Goal: Use online tool/utility: Utilize a website feature to perform a specific function

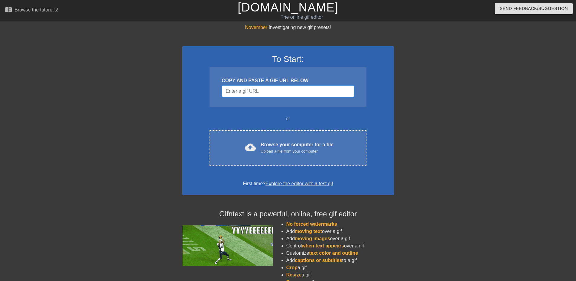
click at [232, 90] on input "Username" at bounding box center [288, 91] width 133 height 11
click at [284, 91] on input "Username" at bounding box center [288, 91] width 133 height 11
paste input "[URL][DOMAIN_NAME]"
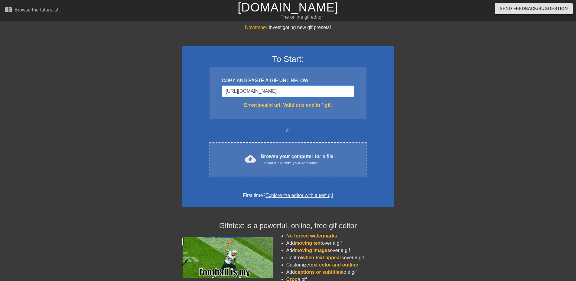
scroll to position [0, 109]
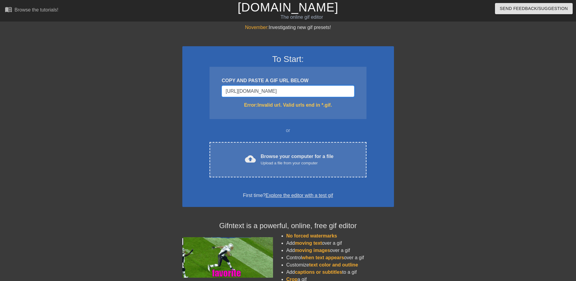
type input "[URL][DOMAIN_NAME]"
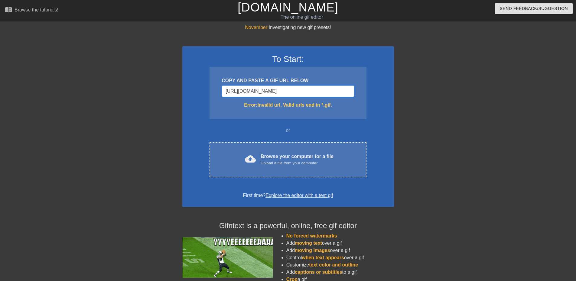
scroll to position [0, 0]
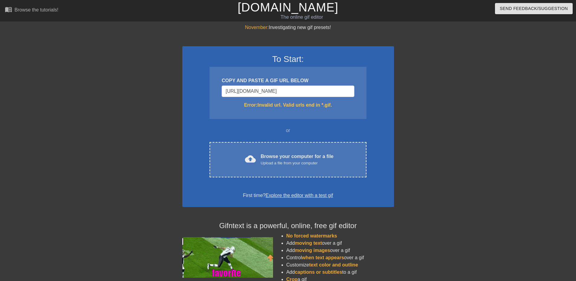
click at [267, 82] on div "COPY AND PASTE A GIF URL BELOW" at bounding box center [288, 80] width 133 height 7
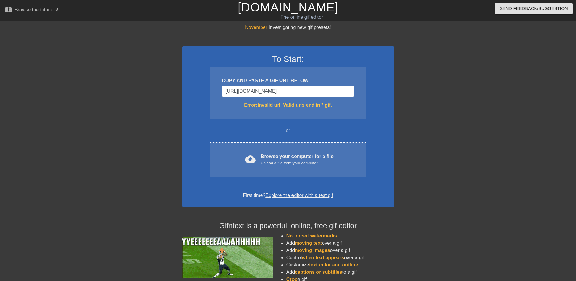
click at [267, 82] on div "COPY AND PASTE A GIF URL BELOW" at bounding box center [288, 80] width 133 height 7
click at [258, 94] on input "[URL][DOMAIN_NAME]" at bounding box center [288, 91] width 133 height 11
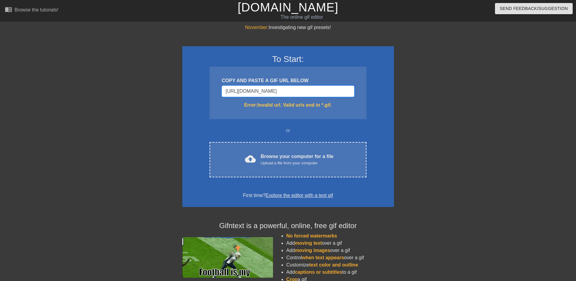
click at [257, 92] on input "[URL][DOMAIN_NAME]" at bounding box center [288, 91] width 133 height 11
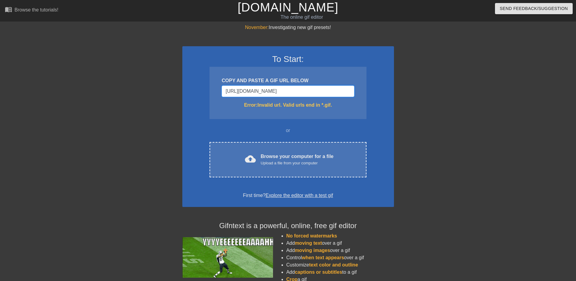
click at [257, 92] on input "[URL][DOMAIN_NAME]" at bounding box center [288, 91] width 133 height 11
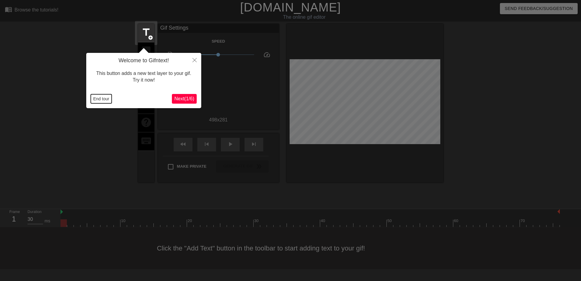
click at [102, 97] on button "End tour" at bounding box center [101, 98] width 21 height 9
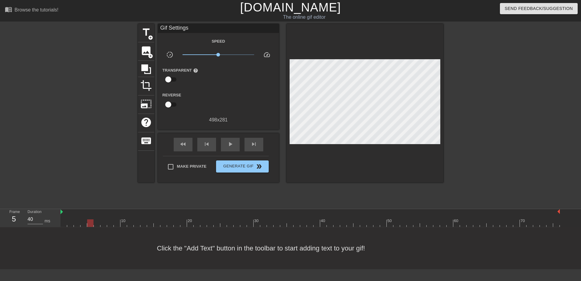
type input "30"
drag, startPoint x: 63, startPoint y: 226, endPoint x: 85, endPoint y: 230, distance: 23.0
click at [85, 230] on div "menu_book Browse the tutorials! [DOMAIN_NAME] The online gif editor Send Feedba…" at bounding box center [290, 135] width 581 height 270
click at [142, 50] on span "image" at bounding box center [145, 50] width 11 height 11
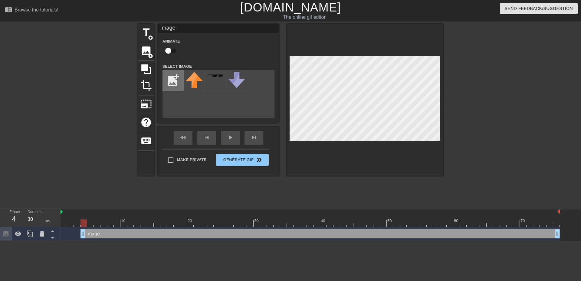
click at [177, 81] on input "file" at bounding box center [173, 80] width 21 height 21
type input "C:\fakepath\[PERSON_NAME] how it feels weird.png"
click at [190, 81] on img at bounding box center [194, 80] width 17 height 16
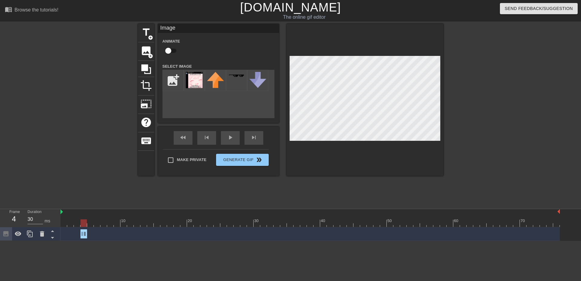
drag, startPoint x: 558, startPoint y: 232, endPoint x: 86, endPoint y: 238, distance: 472.1
type input "40"
drag, startPoint x: 83, startPoint y: 222, endPoint x: 89, endPoint y: 224, distance: 6.1
click at [89, 224] on div at bounding box center [90, 224] width 6 height 8
click at [176, 79] on input "file" at bounding box center [173, 80] width 21 height 21
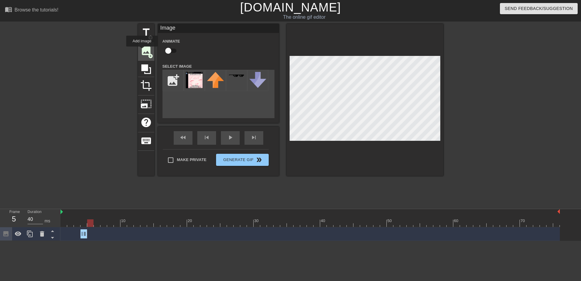
click at [142, 51] on span "image" at bounding box center [145, 50] width 11 height 11
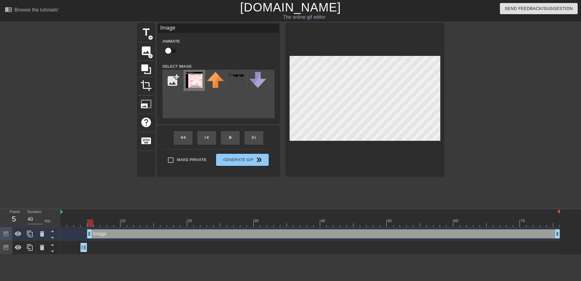
click at [194, 81] on img at bounding box center [194, 80] width 17 height 16
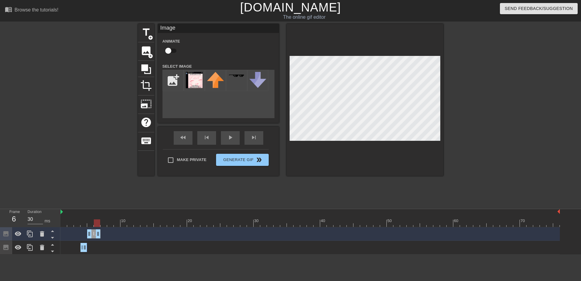
drag, startPoint x: 557, startPoint y: 235, endPoint x: 99, endPoint y: 232, distance: 458.8
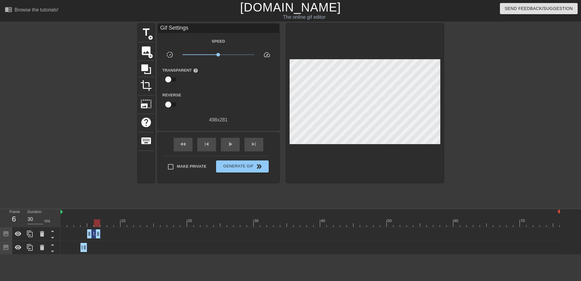
click at [133, 255] on html "menu_book Browse the tutorials! [DOMAIN_NAME] The online gif editor Send Feedba…" at bounding box center [290, 127] width 581 height 255
click at [104, 223] on div at bounding box center [103, 224] width 6 height 8
drag, startPoint x: 101, startPoint y: 223, endPoint x: 74, endPoint y: 225, distance: 27.0
click at [74, 225] on div at bounding box center [77, 224] width 6 height 8
click at [30, 235] on icon at bounding box center [30, 234] width 6 height 7
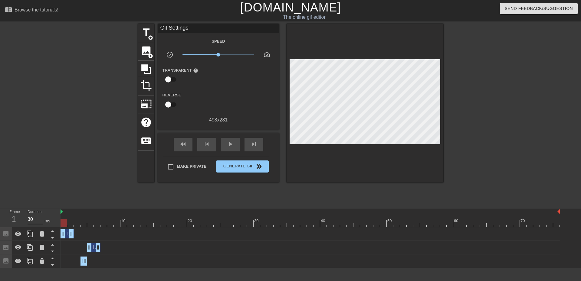
drag, startPoint x: 94, startPoint y: 234, endPoint x: 58, endPoint y: 232, distance: 35.7
click at [58, 232] on div "Frame 1 Duration 30 ms 10 20 30 40 50 60 70 Image drag_handle drag_handle Image…" at bounding box center [290, 238] width 581 height 59
drag, startPoint x: 67, startPoint y: 231, endPoint x: 70, endPoint y: 232, distance: 3.5
click at [70, 232] on div "Image drag_handle drag_handle" at bounding box center [73, 234] width 13 height 9
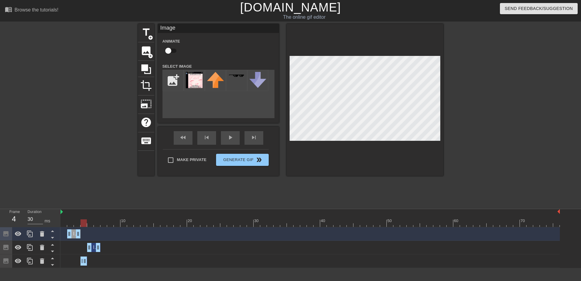
drag, startPoint x: 175, startPoint y: 223, endPoint x: 81, endPoint y: 229, distance: 94.3
click at [81, 229] on div "10 20 30 40 50 60 70 Image drag_handle drag_handle Image drag_handle drag_handl…" at bounding box center [321, 238] width 520 height 59
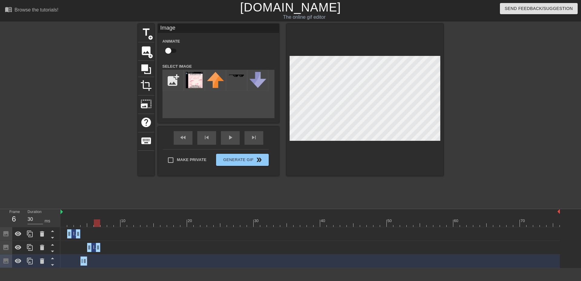
drag, startPoint x: 83, startPoint y: 222, endPoint x: 98, endPoint y: 226, distance: 15.9
click at [98, 226] on div at bounding box center [97, 224] width 6 height 8
click at [32, 247] on icon at bounding box center [30, 248] width 6 height 7
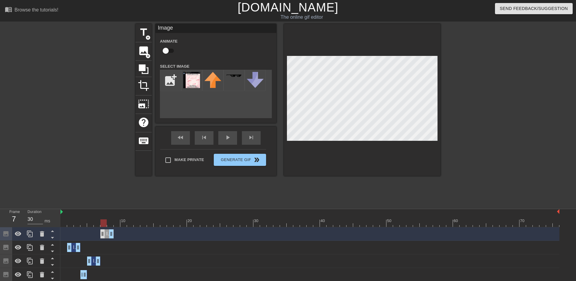
drag, startPoint x: 97, startPoint y: 234, endPoint x: 105, endPoint y: 235, distance: 8.0
click at [105, 235] on div "Image drag_handle drag_handle" at bounding box center [106, 234] width 13 height 9
drag, startPoint x: 104, startPoint y: 226, endPoint x: 111, endPoint y: 228, distance: 8.0
click at [111, 228] on div "10 20 30 40 50 60 70 Image drag_handle drag_handle Image drag_handle drag_handl…" at bounding box center [319, 245] width 516 height 73
drag, startPoint x: 111, startPoint y: 234, endPoint x: 107, endPoint y: 235, distance: 4.3
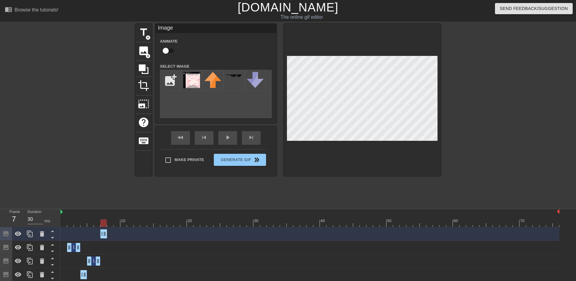
click at [107, 235] on div "Image drag_handle drag_handle" at bounding box center [310, 234] width 499 height 9
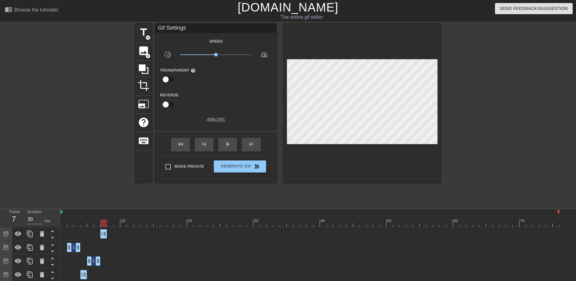
click at [164, 259] on div "Image drag_handle drag_handle" at bounding box center [310, 261] width 499 height 9
drag, startPoint x: 104, startPoint y: 223, endPoint x: 111, endPoint y: 223, distance: 6.7
click at [111, 223] on div at bounding box center [110, 224] width 6 height 8
click at [146, 50] on span "image" at bounding box center [143, 50] width 11 height 11
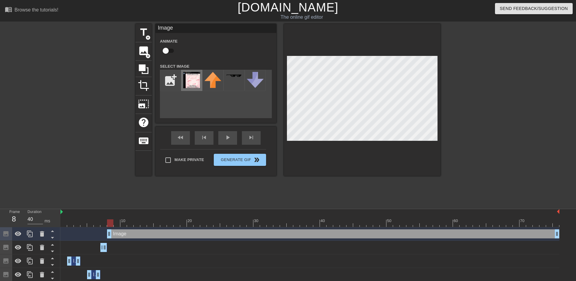
click at [188, 76] on img at bounding box center [191, 80] width 17 height 16
click at [41, 234] on icon at bounding box center [42, 234] width 4 height 5
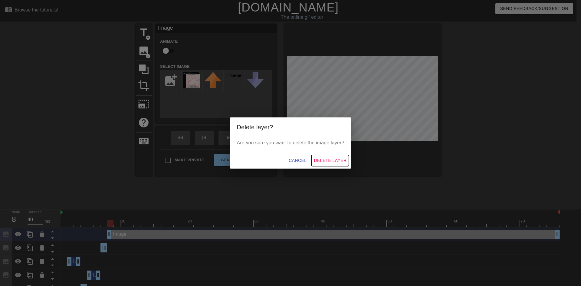
click at [339, 163] on span "Delete Layer" at bounding box center [330, 161] width 33 height 8
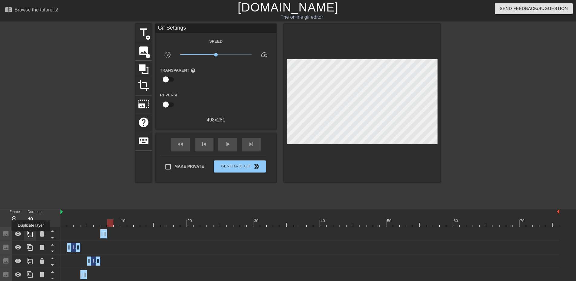
click at [31, 235] on icon at bounding box center [29, 234] width 7 height 7
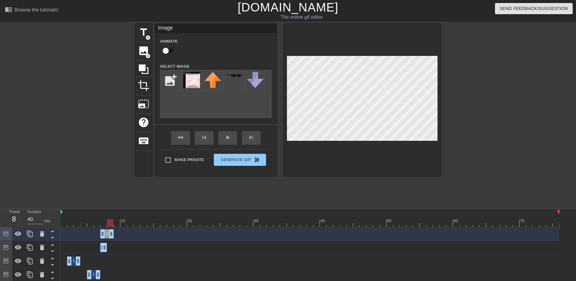
drag, startPoint x: 103, startPoint y: 233, endPoint x: 109, endPoint y: 234, distance: 5.9
drag, startPoint x: 103, startPoint y: 234, endPoint x: 110, endPoint y: 235, distance: 7.4
drag, startPoint x: 109, startPoint y: 222, endPoint x: 123, endPoint y: 225, distance: 14.1
click at [123, 225] on div at bounding box center [123, 224] width 6 height 8
click at [170, 79] on input "file" at bounding box center [170, 80] width 21 height 21
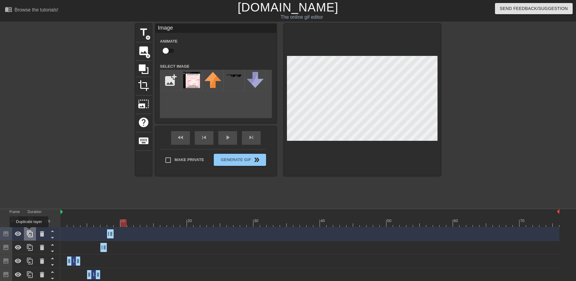
click at [29, 232] on icon at bounding box center [30, 234] width 6 height 7
drag, startPoint x: 112, startPoint y: 233, endPoint x: 119, endPoint y: 235, distance: 7.6
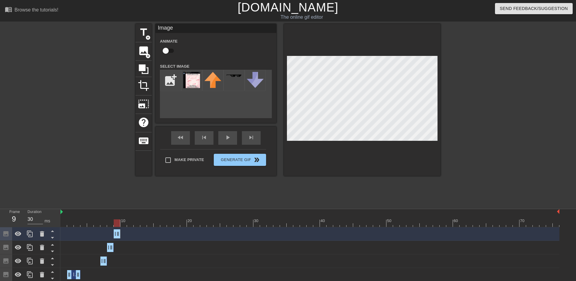
drag, startPoint x: 111, startPoint y: 236, endPoint x: 117, endPoint y: 237, distance: 6.4
drag, startPoint x: 121, startPoint y: 223, endPoint x: 125, endPoint y: 224, distance: 4.3
click at [125, 224] on div at bounding box center [123, 224] width 6 height 8
click at [249, 214] on div at bounding box center [310, 212] width 499 height 6
click at [28, 236] on icon at bounding box center [29, 234] width 7 height 7
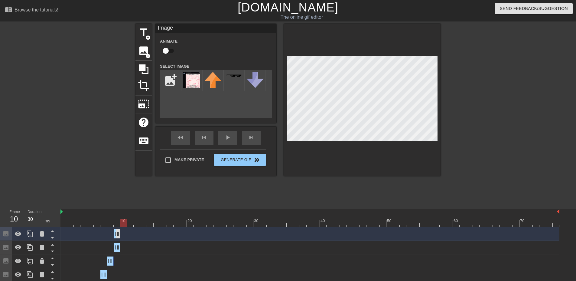
click at [120, 236] on div "Image drag_handle drag_handle" at bounding box center [310, 234] width 499 height 9
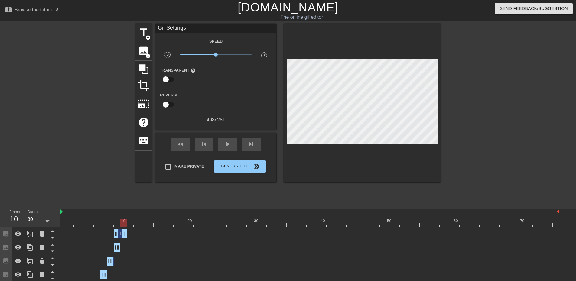
drag, startPoint x: 118, startPoint y: 236, endPoint x: 123, endPoint y: 237, distance: 4.6
drag, startPoint x: 116, startPoint y: 237, endPoint x: 125, endPoint y: 238, distance: 8.6
click at [268, 198] on div "title add_circle image add_circle crop photo_size_select_large help keyboard Gi…" at bounding box center [288, 115] width 305 height 182
drag, startPoint x: 124, startPoint y: 222, endPoint x: 130, endPoint y: 224, distance: 6.5
click at [130, 224] on div at bounding box center [130, 224] width 6 height 8
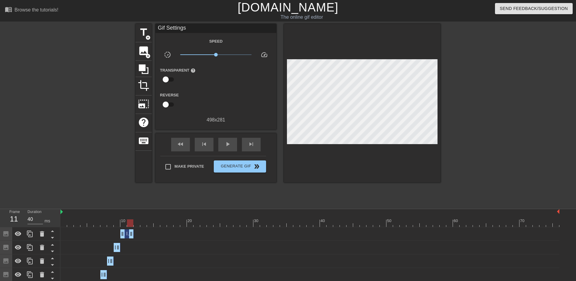
drag, startPoint x: 126, startPoint y: 235, endPoint x: 131, endPoint y: 236, distance: 4.6
drag, startPoint x: 156, startPoint y: 233, endPoint x: 142, endPoint y: 225, distance: 15.4
click at [156, 233] on div "Image drag_handle drag_handle" at bounding box center [310, 234] width 499 height 9
drag, startPoint x: 131, startPoint y: 222, endPoint x: 136, endPoint y: 235, distance: 14.9
click at [136, 235] on div "10 20 30 40 50 60 70 Image drag_handle drag_handle Image drag_handle drag_handl…" at bounding box center [319, 265] width 516 height 113
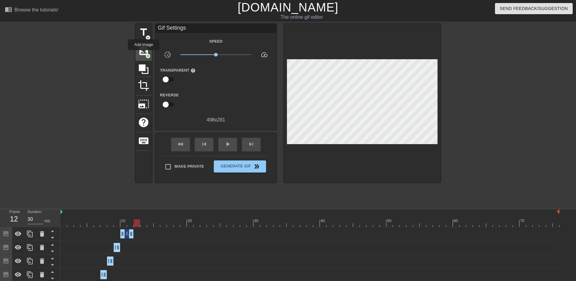
click at [143, 55] on span "image" at bounding box center [143, 50] width 11 height 11
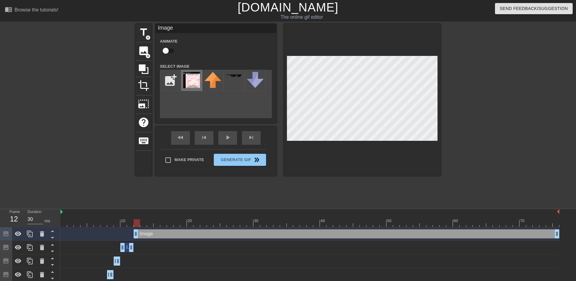
click at [190, 77] on img at bounding box center [191, 80] width 17 height 16
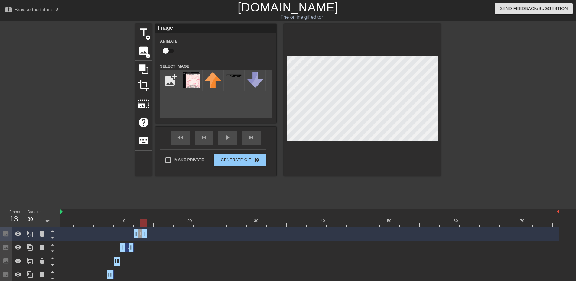
drag, startPoint x: 558, startPoint y: 234, endPoint x: 142, endPoint y: 248, distance: 416.3
click at [142, 248] on div "Image drag_handle drag_handle Image drag_handle drag_handle Image drag_handle d…" at bounding box center [319, 282] width 516 height 109
click at [147, 227] on div at bounding box center [310, 224] width 499 height 8
drag, startPoint x: 145, startPoint y: 237, endPoint x: 150, endPoint y: 235, distance: 5.4
type input "40"
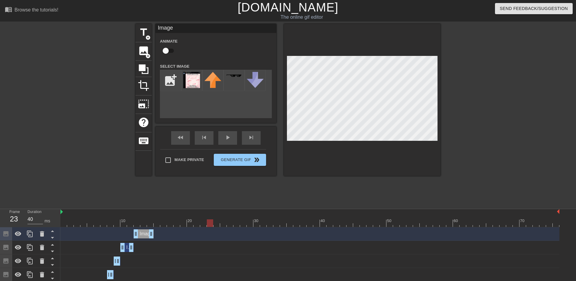
drag, startPoint x: 151, startPoint y: 223, endPoint x: 209, endPoint y: 230, distance: 58.9
click at [209, 230] on div "10 20 30 40 50 60 70 Image drag_handle drag_handle Image drag_handle drag_handl…" at bounding box center [319, 272] width 516 height 127
click at [167, 78] on input "file" at bounding box center [170, 80] width 21 height 21
click at [143, 52] on span "image" at bounding box center [143, 50] width 11 height 11
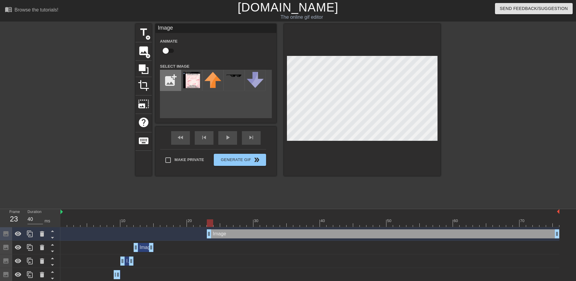
click at [167, 79] on input "file" at bounding box center [170, 80] width 21 height 21
type input "C:\fakepath\[PERSON_NAME].png"
click at [191, 78] on img at bounding box center [191, 79] width 17 height 15
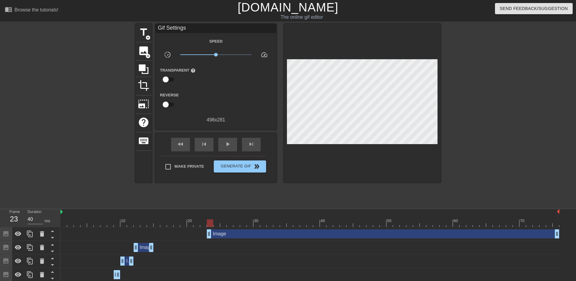
drag, startPoint x: 146, startPoint y: 228, endPoint x: 146, endPoint y: 225, distance: 3.3
click at [146, 228] on div "Image drag_handle drag_handle" at bounding box center [310, 235] width 499 height 14
drag, startPoint x: 146, startPoint y: 225, endPoint x: 240, endPoint y: 220, distance: 94.6
click at [238, 222] on div at bounding box center [310, 224] width 499 height 8
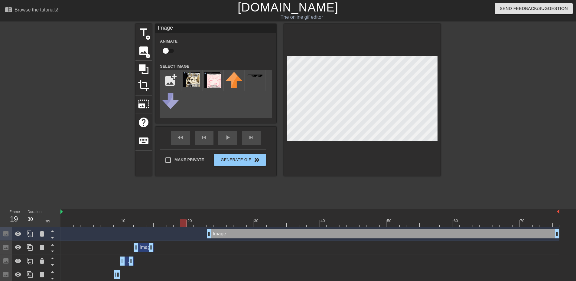
drag, startPoint x: 197, startPoint y: 223, endPoint x: 182, endPoint y: 225, distance: 15.3
click at [182, 225] on div at bounding box center [310, 224] width 499 height 8
drag, startPoint x: 182, startPoint y: 223, endPoint x: 231, endPoint y: 226, distance: 49.1
click at [231, 226] on div at bounding box center [230, 224] width 6 height 8
drag, startPoint x: 210, startPoint y: 234, endPoint x: 293, endPoint y: 241, distance: 83.2
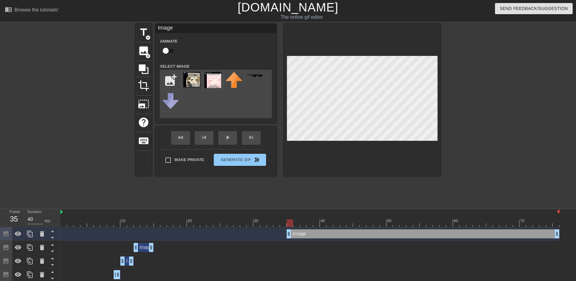
click at [293, 240] on div "Image drag_handle drag_handle" at bounding box center [310, 235] width 499 height 14
drag, startPoint x: 215, startPoint y: 225, endPoint x: 221, endPoint y: 222, distance: 7.0
click at [225, 225] on div at bounding box center [310, 224] width 499 height 8
drag, startPoint x: 221, startPoint y: 222, endPoint x: 239, endPoint y: 227, distance: 18.6
click at [239, 227] on div at bounding box center [237, 224] width 6 height 8
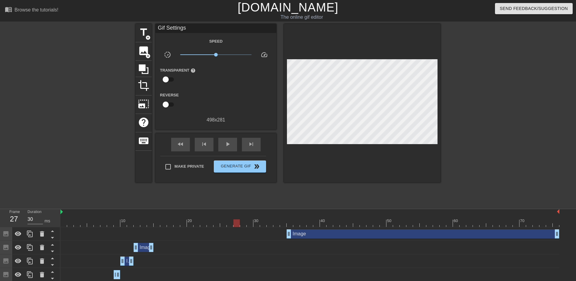
drag, startPoint x: 312, startPoint y: 241, endPoint x: 278, endPoint y: 241, distance: 34.5
click at [278, 241] on div "Image drag_handle drag_handle" at bounding box center [310, 235] width 499 height 14
drag, startPoint x: 304, startPoint y: 237, endPoint x: 244, endPoint y: 237, distance: 60.5
click at [244, 237] on div "Image drag_handle drag_handle" at bounding box center [363, 234] width 273 height 9
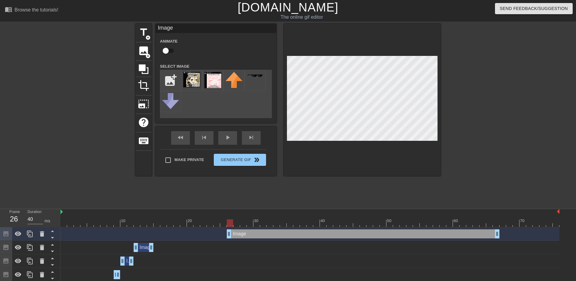
click at [340, 143] on div at bounding box center [362, 100] width 157 height 152
drag, startPoint x: 230, startPoint y: 220, endPoint x: 239, endPoint y: 223, distance: 8.8
click at [239, 223] on div at bounding box center [237, 224] width 6 height 8
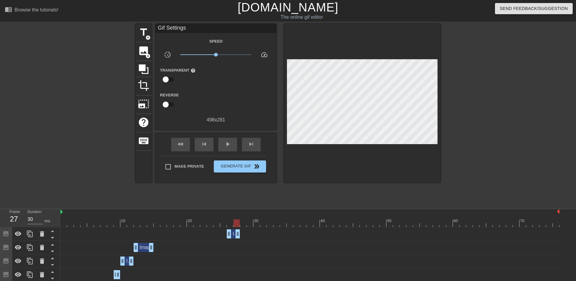
drag, startPoint x: 496, startPoint y: 236, endPoint x: 238, endPoint y: 233, distance: 257.2
drag, startPoint x: 229, startPoint y: 234, endPoint x: 235, endPoint y: 234, distance: 5.8
click at [324, 143] on div at bounding box center [362, 103] width 157 height 159
drag, startPoint x: 238, startPoint y: 222, endPoint x: 244, endPoint y: 223, distance: 5.8
click at [244, 223] on div at bounding box center [243, 224] width 6 height 8
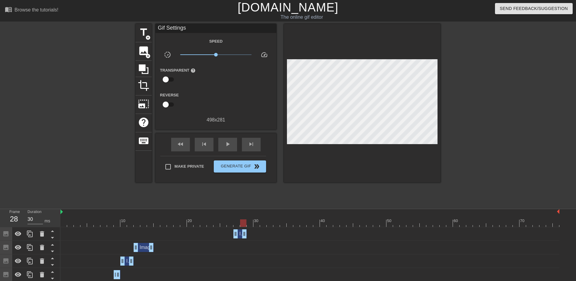
drag, startPoint x: 239, startPoint y: 233, endPoint x: 242, endPoint y: 233, distance: 3.6
drag, startPoint x: 244, startPoint y: 222, endPoint x: 250, endPoint y: 222, distance: 6.4
click at [250, 222] on div at bounding box center [250, 224] width 6 height 8
drag, startPoint x: 245, startPoint y: 233, endPoint x: 251, endPoint y: 234, distance: 5.5
drag, startPoint x: 251, startPoint y: 223, endPoint x: 256, endPoint y: 223, distance: 5.1
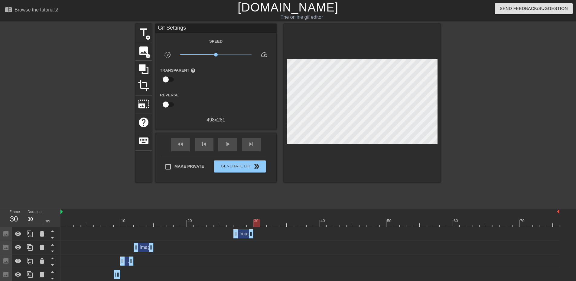
click at [256, 223] on div at bounding box center [257, 224] width 6 height 8
click at [28, 232] on icon at bounding box center [29, 234] width 7 height 7
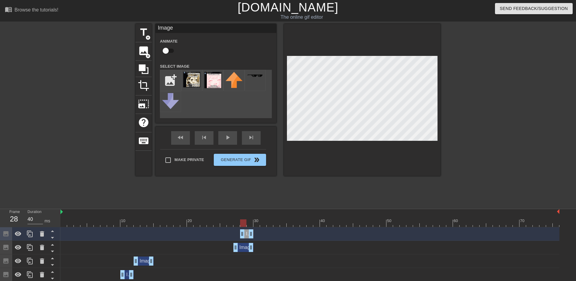
drag, startPoint x: 235, startPoint y: 233, endPoint x: 253, endPoint y: 235, distance: 18.2
drag, startPoint x: 251, startPoint y: 235, endPoint x: 255, endPoint y: 236, distance: 4.0
drag, startPoint x: 249, startPoint y: 235, endPoint x: 255, endPoint y: 236, distance: 6.1
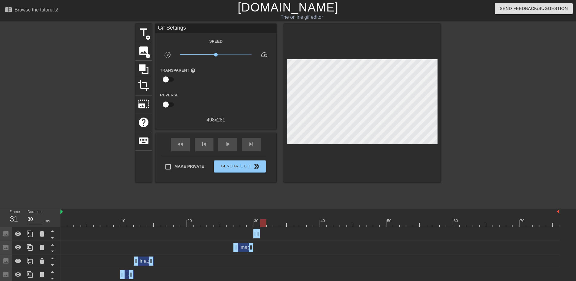
drag, startPoint x: 255, startPoint y: 224, endPoint x: 264, endPoint y: 223, distance: 9.1
click at [264, 223] on div at bounding box center [263, 224] width 6 height 8
drag, startPoint x: 260, startPoint y: 232, endPoint x: 264, endPoint y: 232, distance: 4.0
click at [282, 235] on div "Image drag_handle drag_handle" at bounding box center [310, 234] width 499 height 9
drag, startPoint x: 262, startPoint y: 224, endPoint x: 268, endPoint y: 225, distance: 5.9
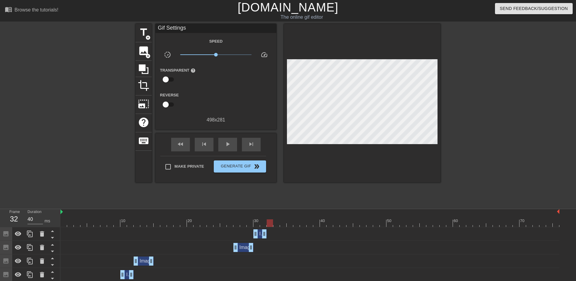
click at [268, 225] on div at bounding box center [270, 224] width 6 height 8
click at [140, 49] on span "image" at bounding box center [143, 50] width 11 height 11
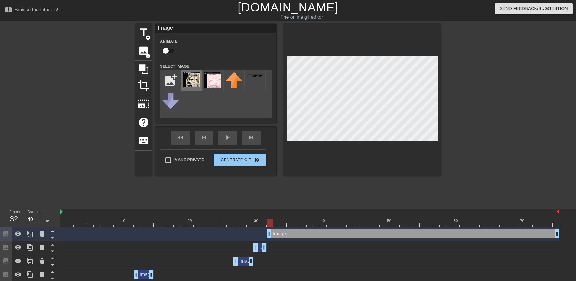
click at [192, 79] on img at bounding box center [191, 79] width 17 height 15
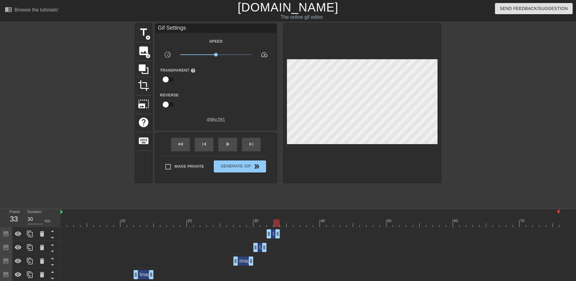
drag, startPoint x: 557, startPoint y: 237, endPoint x: 280, endPoint y: 242, distance: 277.6
drag, startPoint x: 277, startPoint y: 220, endPoint x: 270, endPoint y: 225, distance: 8.5
click at [270, 225] on div at bounding box center [270, 224] width 6 height 8
click at [137, 55] on div "image add_circle" at bounding box center [144, 51] width 16 height 18
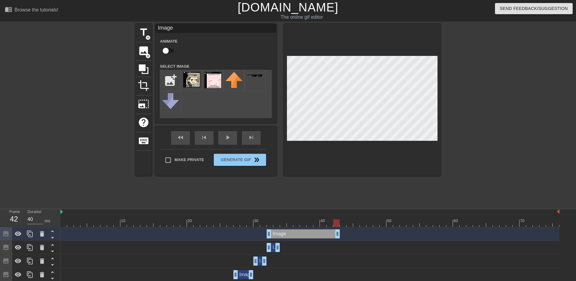
type input "30"
drag, startPoint x: 558, startPoint y: 235, endPoint x: 276, endPoint y: 236, distance: 282.0
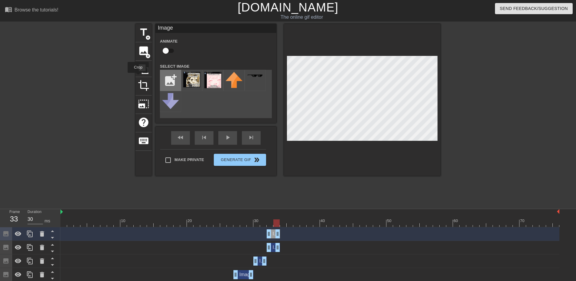
click at [168, 78] on input "file" at bounding box center [170, 80] width 21 height 21
type input "C:\fakepath\[PERSON_NAME] bike.png"
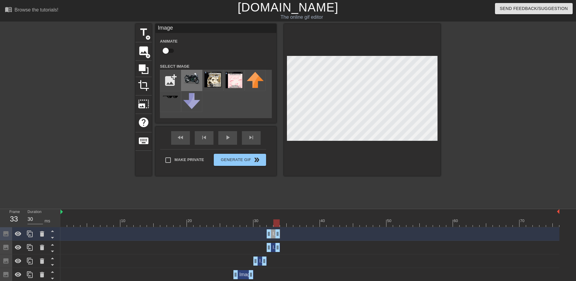
click at [188, 81] on img at bounding box center [191, 78] width 17 height 13
drag, startPoint x: 275, startPoint y: 221, endPoint x: 283, endPoint y: 225, distance: 8.3
click at [283, 225] on div at bounding box center [283, 224] width 6 height 8
drag, startPoint x: 284, startPoint y: 226, endPoint x: 275, endPoint y: 226, distance: 8.2
click at [275, 226] on div at bounding box center [277, 224] width 6 height 8
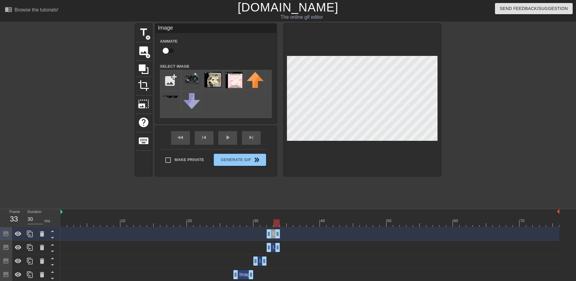
click at [388, 144] on div at bounding box center [362, 100] width 157 height 152
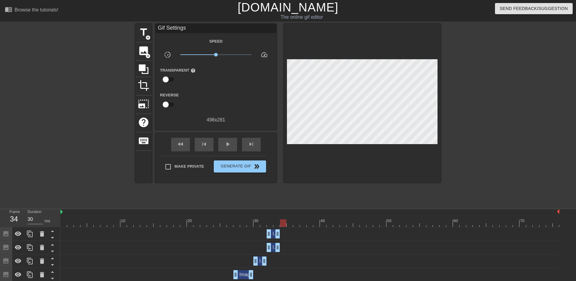
drag, startPoint x: 276, startPoint y: 225, endPoint x: 281, endPoint y: 226, distance: 5.9
click at [281, 226] on div at bounding box center [283, 224] width 6 height 8
click at [34, 233] on div at bounding box center [30, 234] width 12 height 13
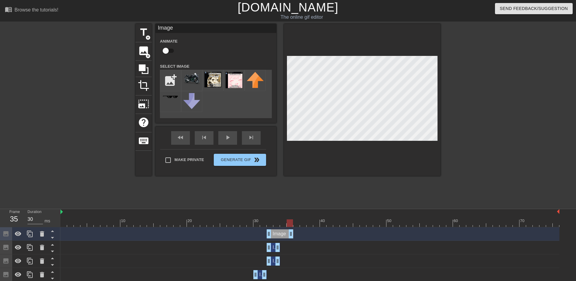
drag, startPoint x: 279, startPoint y: 233, endPoint x: 299, endPoint y: 235, distance: 19.5
drag, startPoint x: 268, startPoint y: 233, endPoint x: 280, endPoint y: 235, distance: 12.2
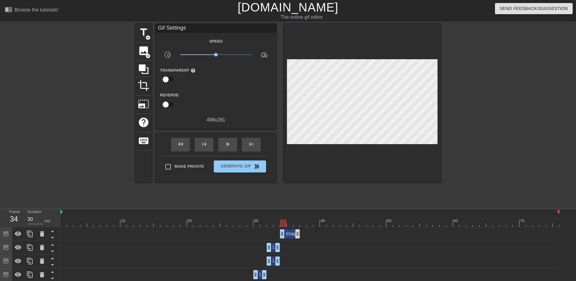
click at [299, 234] on div "Image drag_handle drag_handle" at bounding box center [310, 234] width 499 height 9
drag, startPoint x: 298, startPoint y: 233, endPoint x: 280, endPoint y: 233, distance: 17.9
click at [282, 222] on div at bounding box center [283, 224] width 6 height 8
drag, startPoint x: 283, startPoint y: 222, endPoint x: 275, endPoint y: 223, distance: 7.7
click at [275, 223] on div at bounding box center [277, 224] width 6 height 8
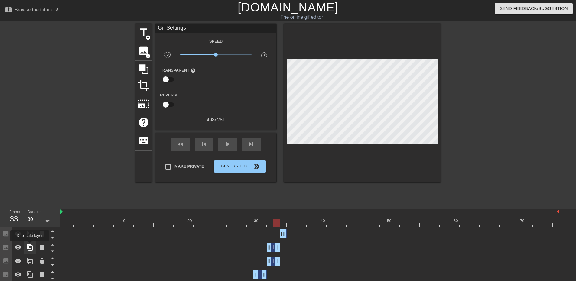
click at [30, 246] on icon at bounding box center [29, 247] width 7 height 7
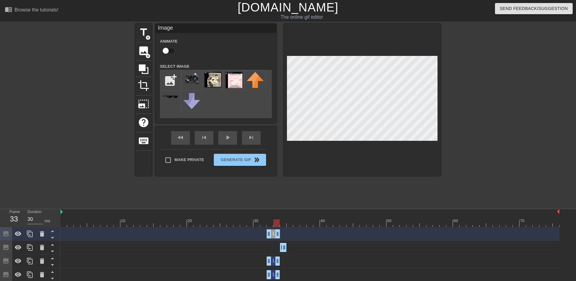
drag, startPoint x: 277, startPoint y: 234, endPoint x: 283, endPoint y: 235, distance: 6.1
drag, startPoint x: 268, startPoint y: 235, endPoint x: 287, endPoint y: 238, distance: 20.1
click at [287, 238] on div "Image drag_handle drag_handle" at bounding box center [310, 234] width 499 height 9
click at [281, 225] on div at bounding box center [283, 224] width 6 height 8
click at [212, 81] on img at bounding box center [213, 79] width 17 height 15
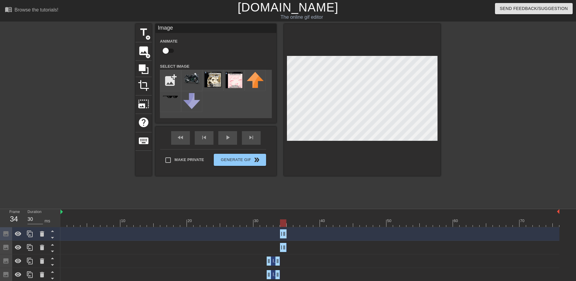
click at [280, 225] on div at bounding box center [283, 224] width 6 height 8
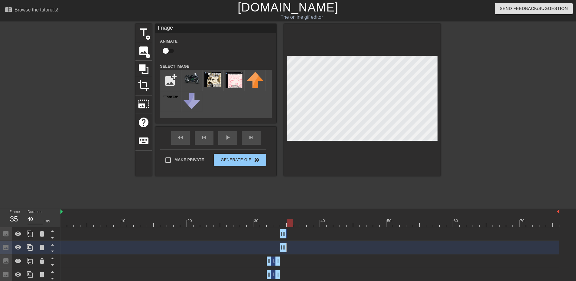
drag, startPoint x: 284, startPoint y: 222, endPoint x: 289, endPoint y: 222, distance: 4.8
click at [289, 222] on div at bounding box center [290, 224] width 6 height 8
drag, startPoint x: 286, startPoint y: 233, endPoint x: 289, endPoint y: 234, distance: 3.0
click at [289, 234] on div "Image drag_handle drag_handle" at bounding box center [310, 234] width 499 height 9
drag, startPoint x: 284, startPoint y: 221, endPoint x: 288, endPoint y: 222, distance: 4.0
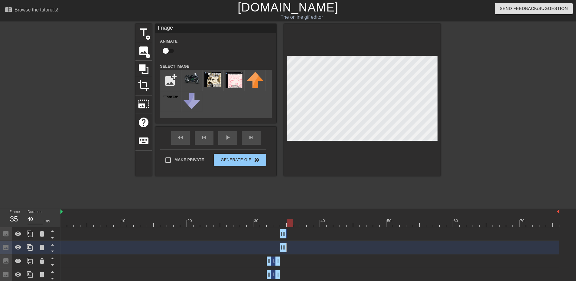
click at [288, 222] on div at bounding box center [290, 224] width 6 height 8
drag, startPoint x: 284, startPoint y: 235, endPoint x: 288, endPoint y: 235, distance: 3.9
click at [292, 223] on div at bounding box center [290, 224] width 6 height 8
drag, startPoint x: 291, startPoint y: 237, endPoint x: 296, endPoint y: 237, distance: 5.4
click at [292, 222] on div at bounding box center [290, 224] width 6 height 8
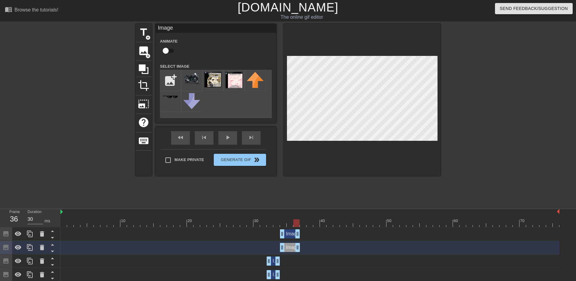
drag, startPoint x: 288, startPoint y: 248, endPoint x: 299, endPoint y: 248, distance: 10.9
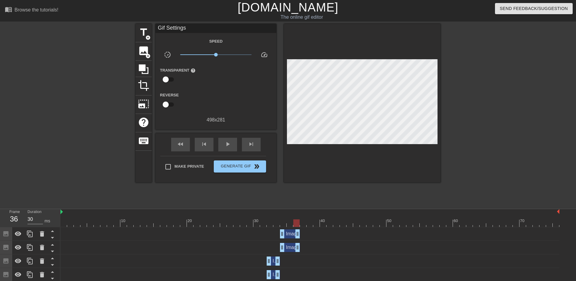
click at [330, 241] on div "Image drag_handle drag_handle" at bounding box center [310, 235] width 499 height 14
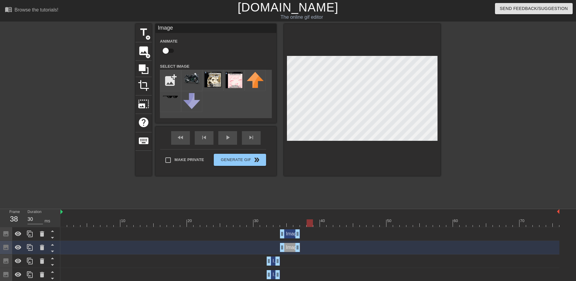
drag, startPoint x: 295, startPoint y: 222, endPoint x: 304, endPoint y: 223, distance: 9.5
click at [307, 222] on div at bounding box center [310, 224] width 6 height 8
click at [348, 268] on div "Image drag_handle drag_handle" at bounding box center [310, 275] width 499 height 14
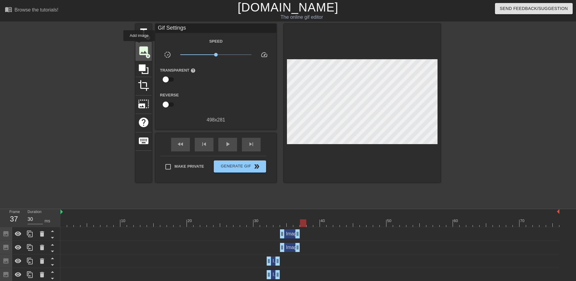
click at [139, 45] on span "image" at bounding box center [143, 50] width 11 height 11
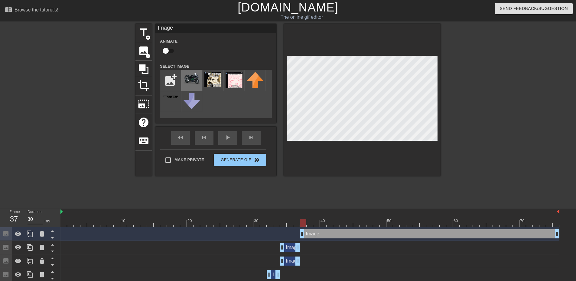
click at [195, 74] on img at bounding box center [191, 78] width 17 height 13
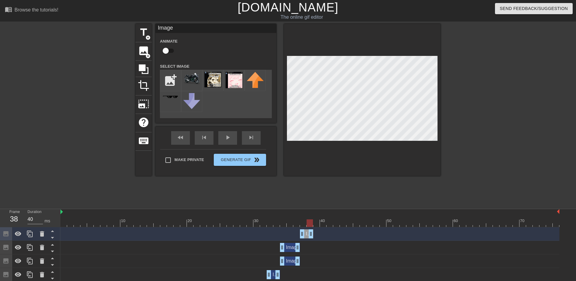
drag, startPoint x: 558, startPoint y: 235, endPoint x: 312, endPoint y: 238, distance: 246.6
click at [42, 232] on icon at bounding box center [41, 234] width 7 height 7
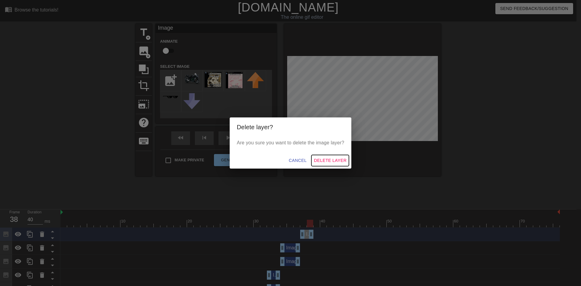
click at [339, 162] on span "Delete Layer" at bounding box center [330, 161] width 33 height 8
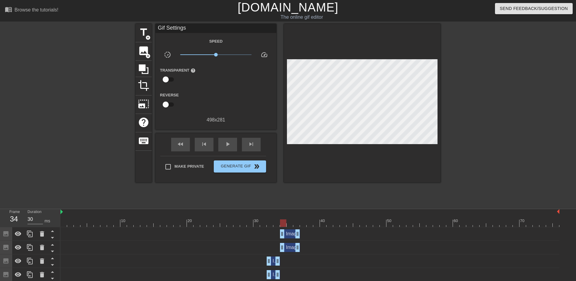
drag, startPoint x: 308, startPoint y: 221, endPoint x: 286, endPoint y: 223, distance: 22.9
click at [286, 223] on div at bounding box center [283, 224] width 6 height 8
click at [30, 232] on icon at bounding box center [29, 234] width 7 height 7
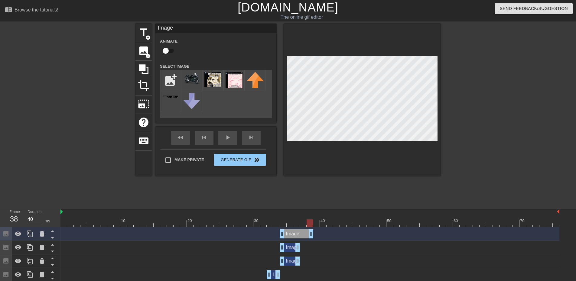
drag, startPoint x: 296, startPoint y: 233, endPoint x: 308, endPoint y: 235, distance: 12.6
drag, startPoint x: 284, startPoint y: 234, endPoint x: 303, endPoint y: 236, distance: 19.8
click at [189, 75] on img at bounding box center [191, 78] width 17 height 13
click at [305, 224] on div at bounding box center [303, 224] width 6 height 8
click at [352, 238] on div "Image drag_handle drag_handle" at bounding box center [310, 234] width 499 height 9
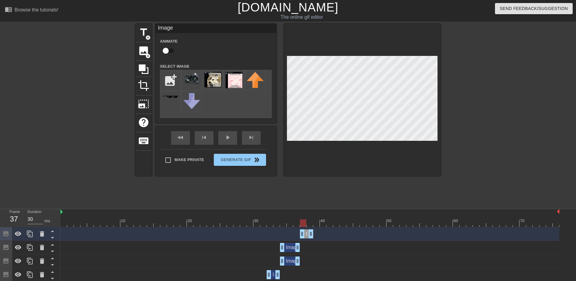
click at [369, 155] on div at bounding box center [362, 100] width 157 height 152
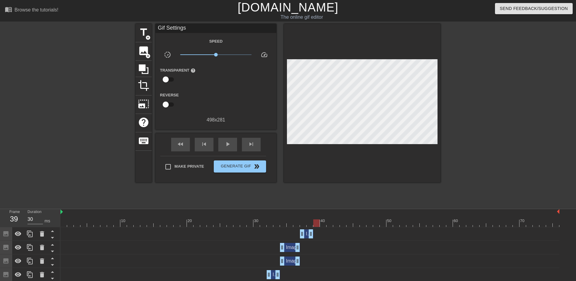
drag, startPoint x: 304, startPoint y: 224, endPoint x: 319, endPoint y: 225, distance: 14.9
click at [319, 225] on div at bounding box center [317, 224] width 6 height 8
type input "30"
drag, startPoint x: 312, startPoint y: 233, endPoint x: 320, endPoint y: 235, distance: 8.6
click at [320, 235] on div "Image drag_handle drag_handle" at bounding box center [310, 234] width 499 height 9
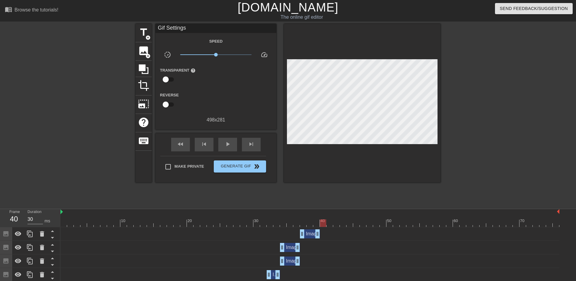
drag, startPoint x: 317, startPoint y: 221, endPoint x: 325, endPoint y: 223, distance: 8.3
click at [325, 223] on div at bounding box center [323, 224] width 6 height 8
click at [142, 51] on span "image" at bounding box center [143, 50] width 11 height 11
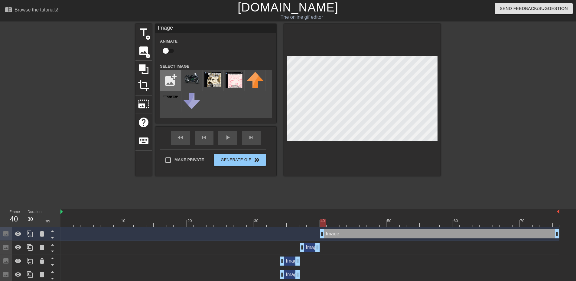
click at [179, 77] on input "file" at bounding box center [170, 80] width 21 height 21
type input "C:\fakepath\[PERSON_NAME] weird.png"
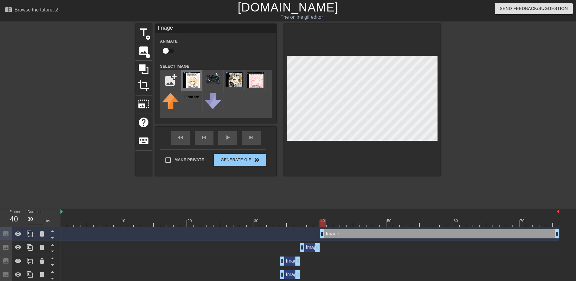
click at [189, 83] on img at bounding box center [191, 80] width 17 height 16
click at [196, 86] on img at bounding box center [191, 80] width 17 height 16
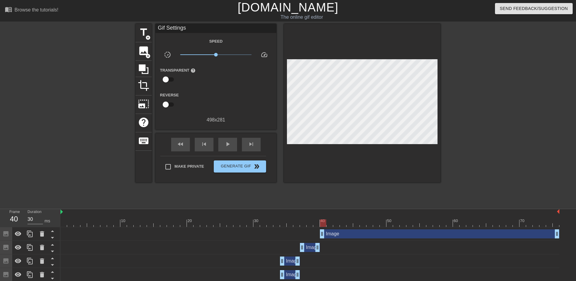
click at [330, 144] on div at bounding box center [362, 103] width 157 height 159
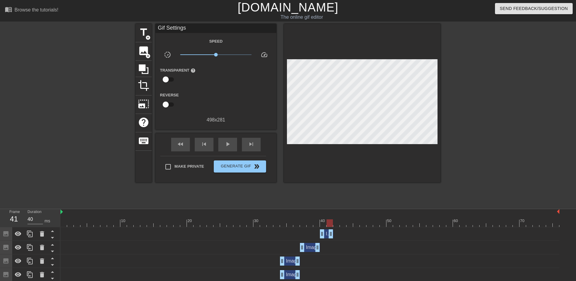
drag, startPoint x: 558, startPoint y: 235, endPoint x: 333, endPoint y: 239, distance: 224.6
click at [333, 239] on div "Image drag_handle drag_handle" at bounding box center [310, 235] width 499 height 14
click at [367, 260] on div "Image drag_handle drag_handle" at bounding box center [310, 261] width 499 height 9
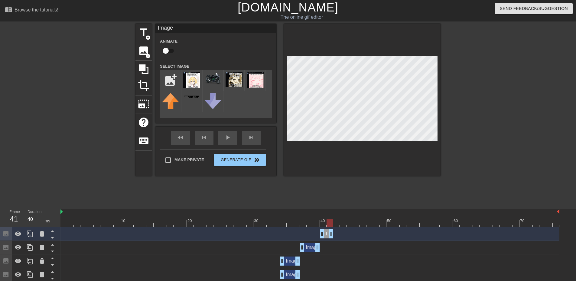
click at [345, 143] on div at bounding box center [362, 100] width 157 height 152
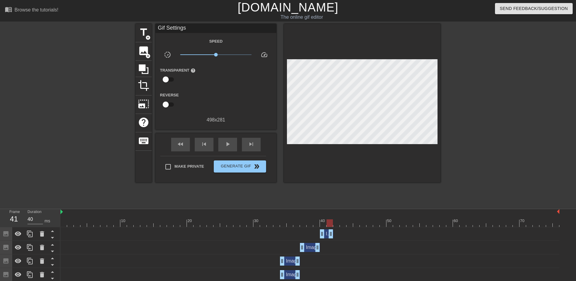
click at [328, 222] on div at bounding box center [330, 224] width 6 height 8
drag, startPoint x: 315, startPoint y: 222, endPoint x: 311, endPoint y: 223, distance: 4.3
click at [311, 223] on div at bounding box center [310, 224] width 499 height 8
click at [30, 246] on icon at bounding box center [29, 247] width 7 height 7
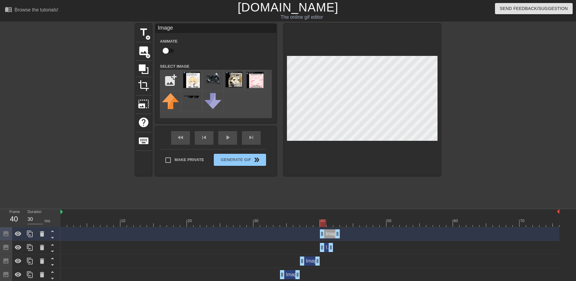
drag, startPoint x: 314, startPoint y: 237, endPoint x: 333, endPoint y: 236, distance: 19.1
click at [333, 236] on div "Image drag_handle drag_handle" at bounding box center [330, 234] width 20 height 9
drag, startPoint x: 339, startPoint y: 233, endPoint x: 331, endPoint y: 235, distance: 8.0
drag, startPoint x: 329, startPoint y: 222, endPoint x: 321, endPoint y: 221, distance: 8.0
click at [321, 222] on div at bounding box center [323, 224] width 6 height 8
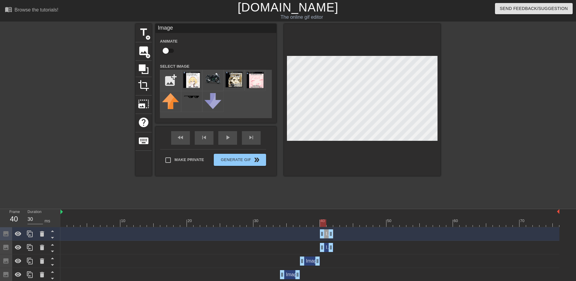
click at [326, 225] on div at bounding box center [323, 224] width 6 height 8
click at [355, 173] on div at bounding box center [362, 100] width 157 height 152
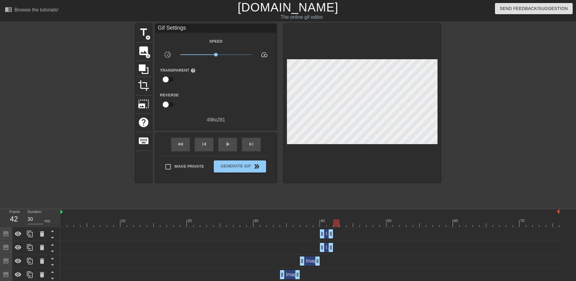
drag, startPoint x: 324, startPoint y: 225, endPoint x: 335, endPoint y: 224, distance: 11.0
click at [335, 224] on div at bounding box center [336, 224] width 6 height 8
drag, startPoint x: 334, startPoint y: 225, endPoint x: 327, endPoint y: 225, distance: 7.9
click at [327, 225] on div at bounding box center [323, 224] width 6 height 8
click at [28, 250] on icon at bounding box center [29, 247] width 7 height 7
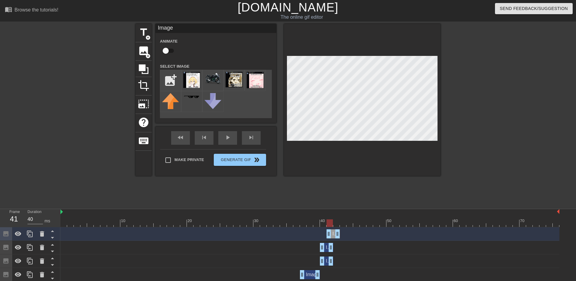
drag, startPoint x: 327, startPoint y: 235, endPoint x: 333, endPoint y: 235, distance: 6.1
click at [333, 235] on div "Image drag_handle drag_handle" at bounding box center [333, 234] width 13 height 9
drag, startPoint x: 333, startPoint y: 235, endPoint x: 338, endPoint y: 235, distance: 5.1
click at [338, 235] on div "Image drag_handle drag_handle" at bounding box center [339, 234] width 13 height 9
drag, startPoint x: 333, startPoint y: 223, endPoint x: 344, endPoint y: 224, distance: 11.5
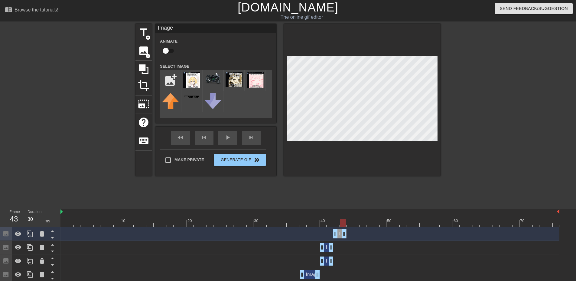
click at [344, 224] on div at bounding box center [310, 224] width 499 height 8
drag, startPoint x: 345, startPoint y: 236, endPoint x: 353, endPoint y: 243, distance: 10.9
click at [364, 248] on div "Image drag_handle drag_handle" at bounding box center [310, 247] width 499 height 9
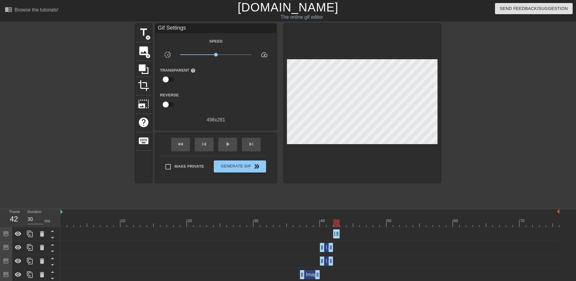
click at [339, 225] on div at bounding box center [336, 224] width 6 height 8
drag, startPoint x: 334, startPoint y: 223, endPoint x: 336, endPoint y: 226, distance: 3.7
click at [336, 226] on div at bounding box center [336, 224] width 6 height 8
drag, startPoint x: 339, startPoint y: 225, endPoint x: 330, endPoint y: 225, distance: 8.2
click at [330, 225] on div at bounding box center [330, 224] width 6 height 8
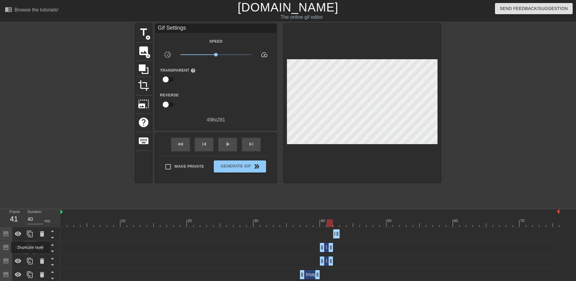
click at [31, 258] on div at bounding box center [30, 261] width 12 height 13
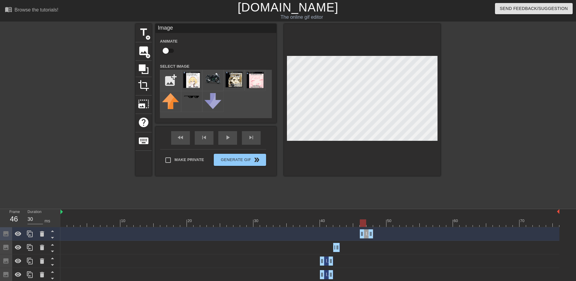
drag, startPoint x: 325, startPoint y: 232, endPoint x: 366, endPoint y: 235, distance: 40.9
click at [366, 235] on div "Image drag_handle drag_handle" at bounding box center [366, 234] width 13 height 9
drag, startPoint x: 363, startPoint y: 224, endPoint x: 366, endPoint y: 224, distance: 3.1
click at [366, 224] on div at bounding box center [363, 224] width 6 height 8
click at [41, 236] on icon at bounding box center [42, 234] width 4 height 5
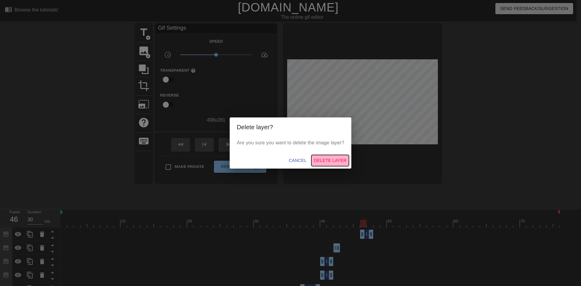
click at [328, 164] on span "Delete Layer" at bounding box center [330, 161] width 33 height 8
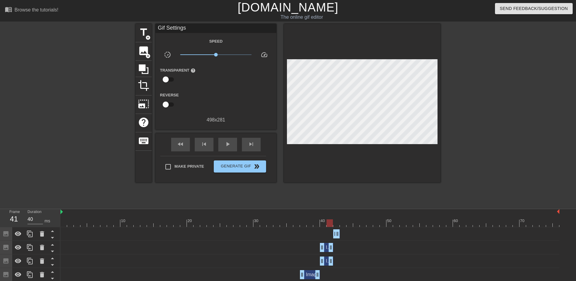
click at [327, 221] on div at bounding box center [310, 224] width 499 height 8
click at [29, 247] on icon at bounding box center [29, 247] width 7 height 7
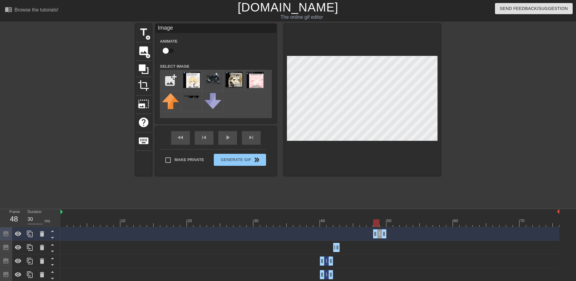
drag, startPoint x: 327, startPoint y: 233, endPoint x: 380, endPoint y: 235, distance: 53.3
click at [380, 235] on div "Image drag_handle drag_handle" at bounding box center [379, 234] width 13 height 9
drag, startPoint x: 374, startPoint y: 237, endPoint x: 339, endPoint y: 233, distance: 35.6
click at [339, 233] on div "Image drag_handle drag_handle" at bounding box center [339, 234] width 13 height 9
drag, startPoint x: 344, startPoint y: 234, endPoint x: 339, endPoint y: 234, distance: 5.8
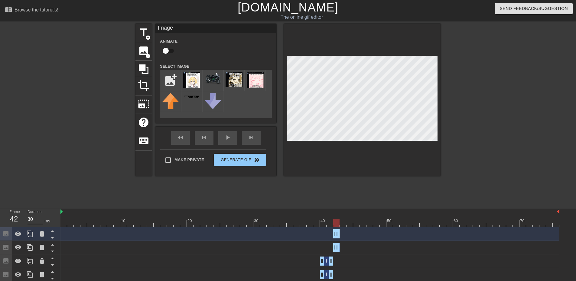
click at [377, 153] on div at bounding box center [362, 100] width 157 height 152
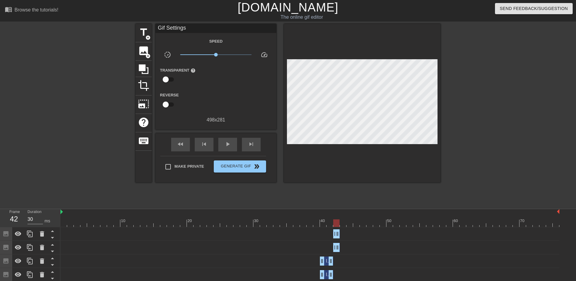
click at [337, 224] on div at bounding box center [336, 224] width 6 height 8
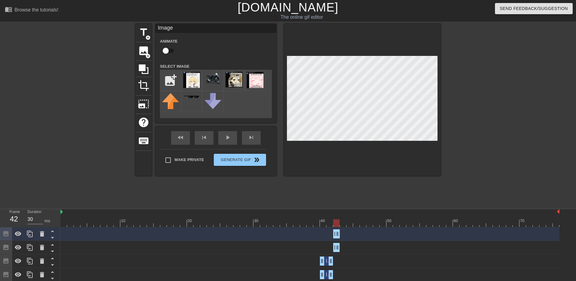
click at [368, 170] on div at bounding box center [362, 100] width 157 height 152
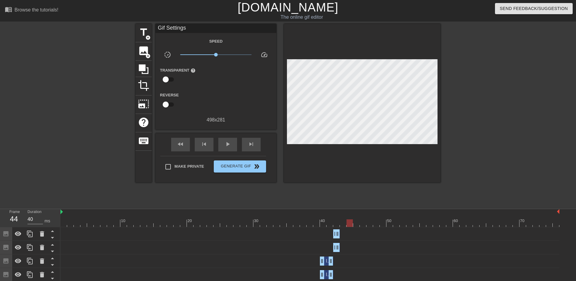
drag, startPoint x: 336, startPoint y: 220, endPoint x: 351, endPoint y: 228, distance: 17.6
click at [141, 52] on span "image" at bounding box center [143, 50] width 11 height 11
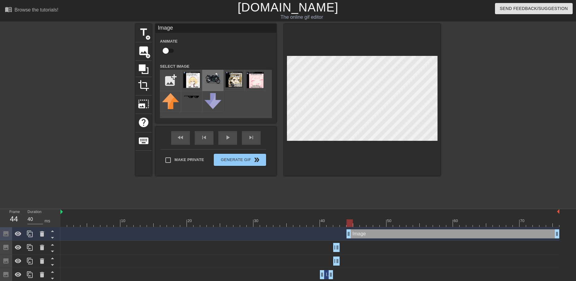
click at [217, 85] on div at bounding box center [212, 80] width 21 height 21
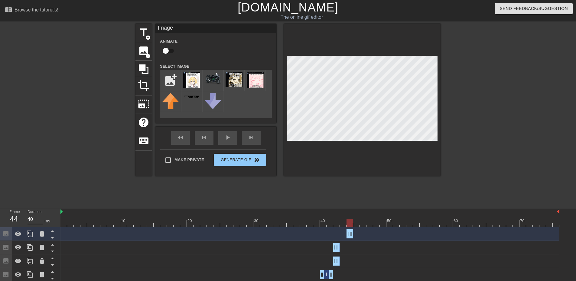
drag, startPoint x: 558, startPoint y: 235, endPoint x: 346, endPoint y: 241, distance: 212.2
click at [346, 241] on div "Image drag_handle drag_handle" at bounding box center [310, 235] width 499 height 14
drag, startPoint x: 350, startPoint y: 222, endPoint x: 342, endPoint y: 222, distance: 7.9
click at [341, 222] on div at bounding box center [343, 224] width 6 height 8
drag, startPoint x: 347, startPoint y: 233, endPoint x: 341, endPoint y: 233, distance: 6.4
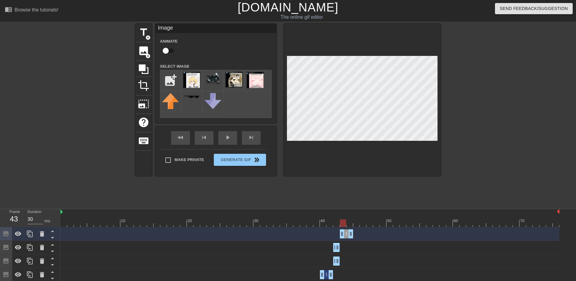
click at [343, 224] on div at bounding box center [343, 224] width 6 height 8
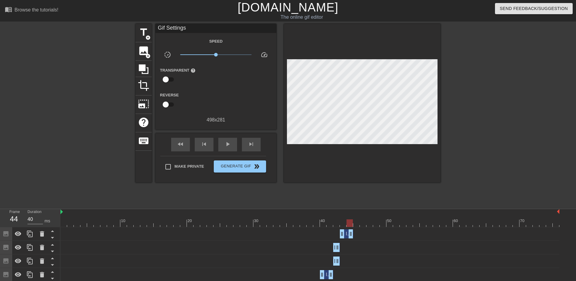
drag, startPoint x: 345, startPoint y: 224, endPoint x: 352, endPoint y: 229, distance: 9.1
click at [350, 226] on div at bounding box center [350, 224] width 6 height 8
click at [355, 236] on div "Image drag_handle drag_handle" at bounding box center [310, 234] width 499 height 9
drag, startPoint x: 351, startPoint y: 233, endPoint x: 357, endPoint y: 235, distance: 6.3
drag, startPoint x: 358, startPoint y: 225, endPoint x: 366, endPoint y: 227, distance: 8.7
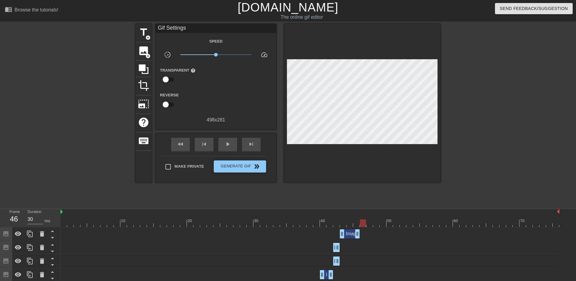
click at [366, 227] on div at bounding box center [310, 224] width 499 height 8
drag, startPoint x: 360, startPoint y: 234, endPoint x: 366, endPoint y: 236, distance: 6.3
drag, startPoint x: 363, startPoint y: 225, endPoint x: 357, endPoint y: 228, distance: 6.6
drag, startPoint x: 364, startPoint y: 235, endPoint x: 357, endPoint y: 235, distance: 6.7
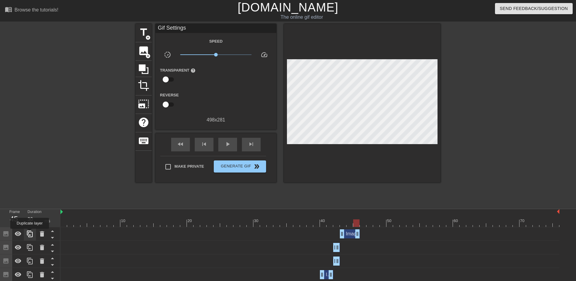
click at [30, 233] on icon at bounding box center [29, 234] width 7 height 7
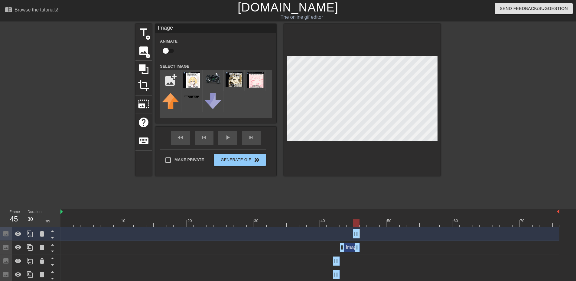
drag, startPoint x: 342, startPoint y: 235, endPoint x: 369, endPoint y: 237, distance: 27.0
click at [369, 237] on div "Image drag_handle drag_handle" at bounding box center [310, 234] width 499 height 9
drag, startPoint x: 358, startPoint y: 234, endPoint x: 364, endPoint y: 235, distance: 5.8
drag, startPoint x: 355, startPoint y: 235, endPoint x: 369, endPoint y: 238, distance: 14.8
click at [369, 238] on div "Image drag_handle drag_handle" at bounding box center [310, 234] width 499 height 9
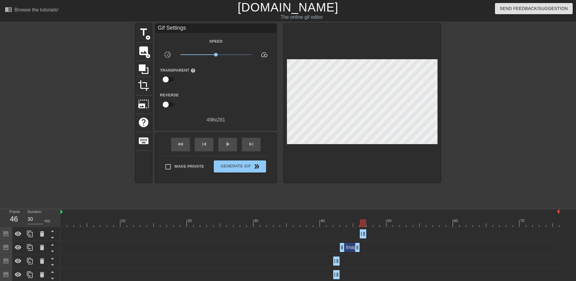
drag, startPoint x: 327, startPoint y: 199, endPoint x: 340, endPoint y: 205, distance: 13.6
click at [327, 199] on div "title add_circle image add_circle crop photo_size_select_large help keyboard Gi…" at bounding box center [288, 115] width 305 height 182
drag, startPoint x: 363, startPoint y: 223, endPoint x: 369, endPoint y: 232, distance: 11.2
click at [373, 226] on div at bounding box center [376, 224] width 6 height 8
drag, startPoint x: 365, startPoint y: 234, endPoint x: 375, endPoint y: 235, distance: 10.3
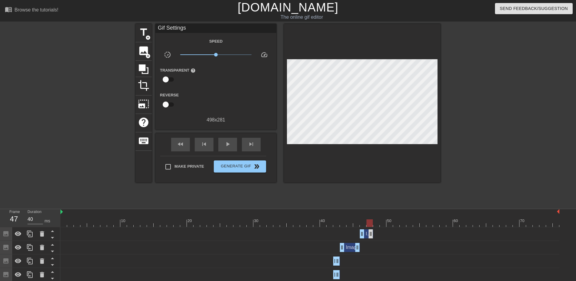
drag, startPoint x: 375, startPoint y: 235, endPoint x: 369, endPoint y: 236, distance: 5.5
click at [390, 242] on div "Image drag_handle drag_handle" at bounding box center [310, 248] width 499 height 14
type input "30"
drag, startPoint x: 371, startPoint y: 223, endPoint x: 460, endPoint y: 225, distance: 89.0
click at [460, 225] on div at bounding box center [463, 224] width 6 height 8
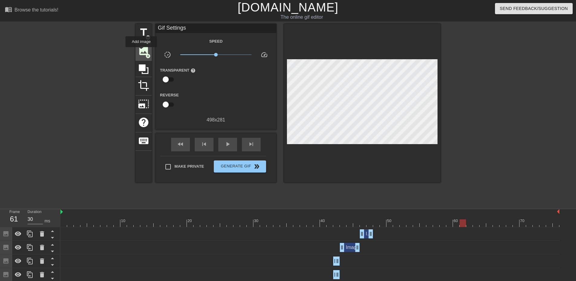
click at [141, 51] on span "image" at bounding box center [143, 50] width 11 height 11
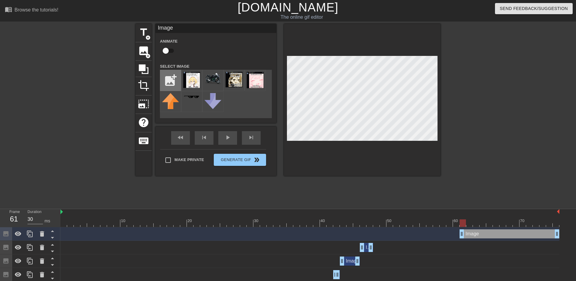
click at [174, 75] on input "file" at bounding box center [170, 80] width 21 height 21
type input "C:\fakepath\beta sub weird.png"
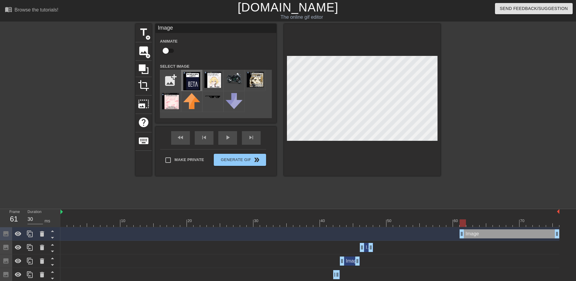
click at [192, 83] on img at bounding box center [191, 81] width 17 height 18
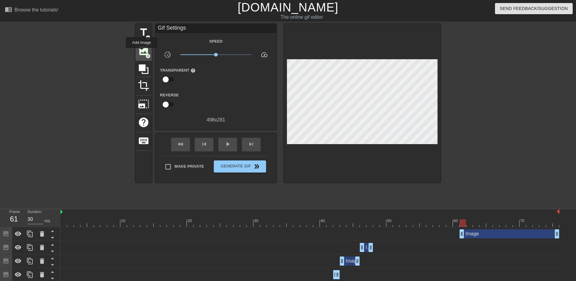
click at [142, 52] on span "image" at bounding box center [143, 50] width 11 height 11
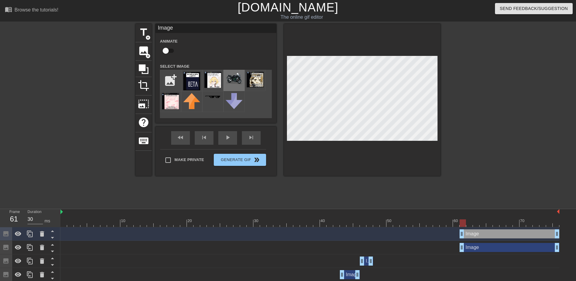
click at [231, 85] on div at bounding box center [234, 80] width 21 height 21
click at [376, 142] on div at bounding box center [362, 100] width 157 height 152
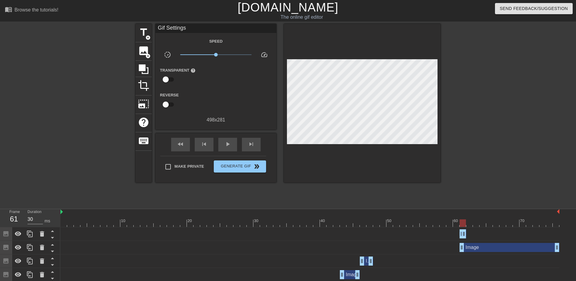
drag, startPoint x: 556, startPoint y: 237, endPoint x: 464, endPoint y: 238, distance: 92.3
drag, startPoint x: 557, startPoint y: 247, endPoint x: 465, endPoint y: 250, distance: 91.7
drag, startPoint x: 463, startPoint y: 225, endPoint x: 470, endPoint y: 226, distance: 7.3
click at [470, 226] on div at bounding box center [470, 224] width 6 height 8
drag, startPoint x: 464, startPoint y: 219, endPoint x: 458, endPoint y: 221, distance: 5.4
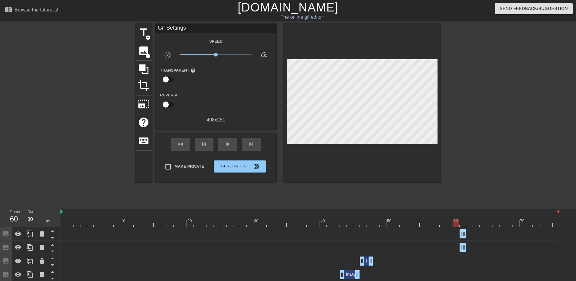
click at [458, 221] on div "10 20 30 40 50 60 70" at bounding box center [310, 218] width 499 height 18
drag, startPoint x: 31, startPoint y: 247, endPoint x: 39, endPoint y: 242, distance: 9.5
click at [31, 247] on icon at bounding box center [29, 247] width 7 height 7
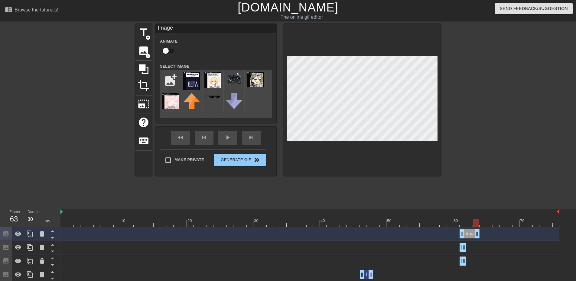
drag, startPoint x: 468, startPoint y: 235, endPoint x: 482, endPoint y: 236, distance: 14.8
click at [482, 236] on div "Image drag_handle drag_handle" at bounding box center [310, 234] width 499 height 9
drag, startPoint x: 461, startPoint y: 235, endPoint x: 473, endPoint y: 236, distance: 12.1
drag, startPoint x: 475, startPoint y: 236, endPoint x: 467, endPoint y: 236, distance: 7.9
click at [467, 237] on div "Image drag_handle drag_handle" at bounding box center [310, 234] width 499 height 9
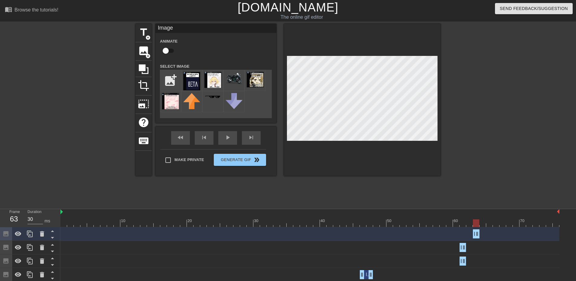
drag, startPoint x: 475, startPoint y: 234, endPoint x: 454, endPoint y: 235, distance: 21.5
click at [454, 235] on div "Image drag_handle drag_handle" at bounding box center [310, 234] width 499 height 9
drag, startPoint x: 475, startPoint y: 233, endPoint x: 461, endPoint y: 234, distance: 13.9
click at [461, 234] on div "Image drag_handle drag_handle" at bounding box center [310, 234] width 499 height 9
drag, startPoint x: 474, startPoint y: 234, endPoint x: 467, endPoint y: 236, distance: 7.4
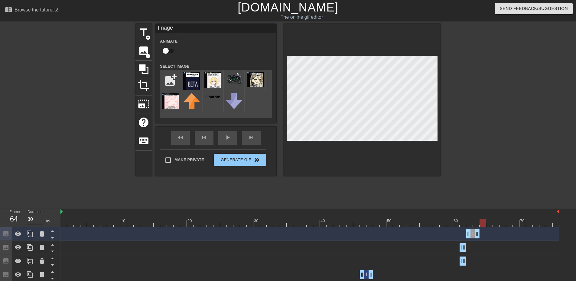
drag, startPoint x: 470, startPoint y: 220, endPoint x: 478, endPoint y: 223, distance: 8.3
click at [481, 223] on div at bounding box center [483, 224] width 6 height 8
drag, startPoint x: 484, startPoint y: 226, endPoint x: 476, endPoint y: 226, distance: 8.5
click at [476, 226] on div at bounding box center [476, 224] width 6 height 8
drag, startPoint x: 480, startPoint y: 224, endPoint x: 486, endPoint y: 224, distance: 6.4
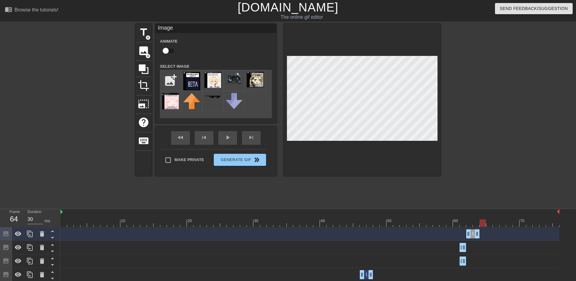
click at [486, 224] on div at bounding box center [310, 224] width 499 height 8
drag, startPoint x: 485, startPoint y: 220, endPoint x: 470, endPoint y: 230, distance: 18.3
click at [32, 263] on icon at bounding box center [29, 261] width 7 height 7
drag, startPoint x: 465, startPoint y: 231, endPoint x: 479, endPoint y: 235, distance: 15.0
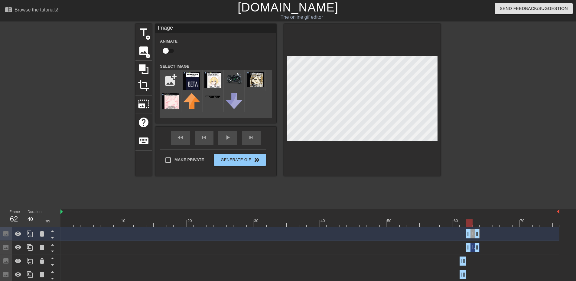
drag, startPoint x: 463, startPoint y: 235, endPoint x: 468, endPoint y: 235, distance: 5.2
click at [42, 232] on icon at bounding box center [41, 234] width 7 height 7
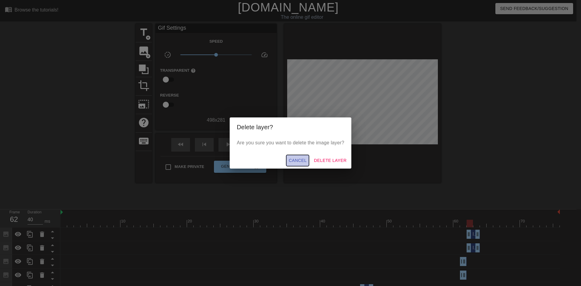
click at [296, 158] on span "Cancel" at bounding box center [298, 161] width 18 height 8
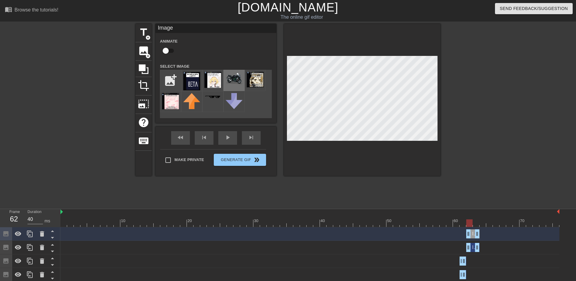
click at [238, 81] on img at bounding box center [234, 78] width 17 height 13
click at [442, 129] on div "title add_circle image add_circle crop photo_size_select_large help keyboard Im…" at bounding box center [288, 115] width 576 height 182
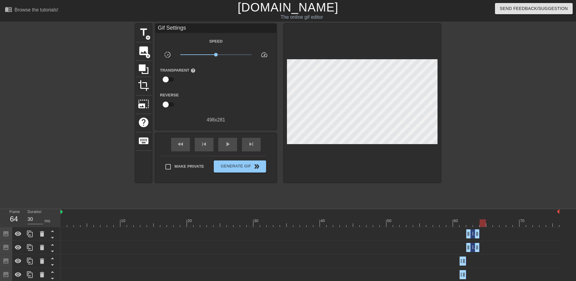
drag, startPoint x: 471, startPoint y: 226, endPoint x: 484, endPoint y: 225, distance: 13.4
click at [484, 225] on div at bounding box center [483, 224] width 6 height 8
click at [30, 235] on icon at bounding box center [29, 234] width 7 height 7
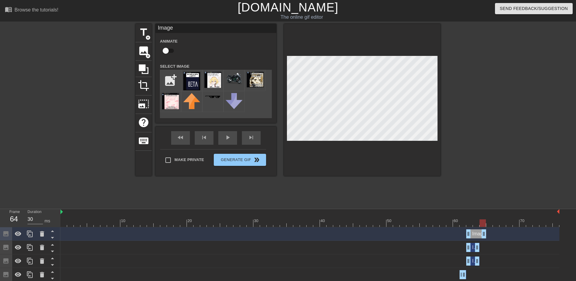
drag, startPoint x: 479, startPoint y: 234, endPoint x: 486, endPoint y: 235, distance: 6.4
drag, startPoint x: 470, startPoint y: 235, endPoint x: 480, endPoint y: 237, distance: 9.8
drag, startPoint x: 476, startPoint y: 233, endPoint x: 481, endPoint y: 235, distance: 5.0
click at [30, 263] on icon at bounding box center [30, 261] width 6 height 7
drag, startPoint x: 479, startPoint y: 234, endPoint x: 486, endPoint y: 234, distance: 7.6
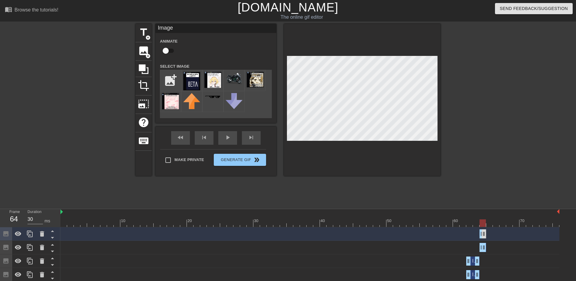
drag, startPoint x: 471, startPoint y: 233, endPoint x: 485, endPoint y: 234, distance: 13.7
click at [458, 196] on div at bounding box center [493, 115] width 91 height 182
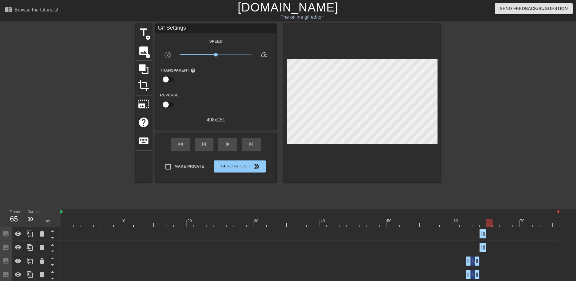
click at [487, 224] on div at bounding box center [490, 224] width 6 height 8
drag, startPoint x: 485, startPoint y: 236, endPoint x: 492, endPoint y: 236, distance: 7.3
drag, startPoint x: 485, startPoint y: 249, endPoint x: 492, endPoint y: 248, distance: 7.3
drag, startPoint x: 492, startPoint y: 222, endPoint x: 498, endPoint y: 225, distance: 7.3
click at [498, 225] on div at bounding box center [496, 224] width 6 height 8
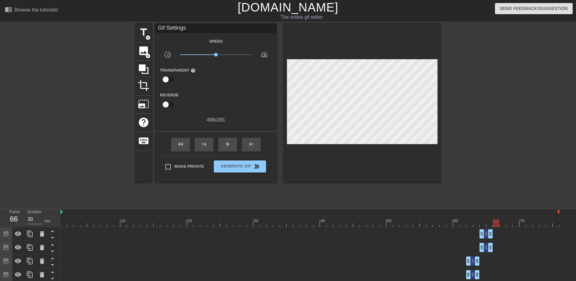
drag, startPoint x: 492, startPoint y: 236, endPoint x: 497, endPoint y: 236, distance: 5.2
drag, startPoint x: 491, startPoint y: 249, endPoint x: 496, endPoint y: 249, distance: 4.2
drag, startPoint x: 496, startPoint y: 223, endPoint x: 491, endPoint y: 226, distance: 6.0
click at [493, 226] on div at bounding box center [496, 224] width 6 height 8
drag, startPoint x: 493, startPoint y: 224, endPoint x: 505, endPoint y: 228, distance: 12.8
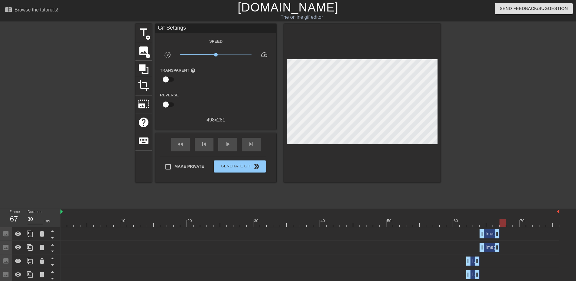
drag, startPoint x: 498, startPoint y: 236, endPoint x: 504, endPoint y: 236, distance: 5.4
drag, startPoint x: 500, startPoint y: 247, endPoint x: 504, endPoint y: 248, distance: 4.0
click at [504, 248] on div "Image drag_handle drag_handle" at bounding box center [310, 247] width 499 height 9
drag, startPoint x: 497, startPoint y: 248, endPoint x: 503, endPoint y: 248, distance: 6.1
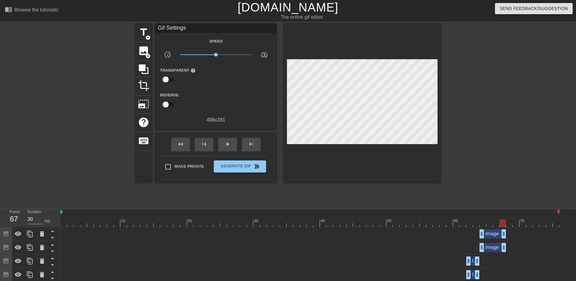
drag, startPoint x: 503, startPoint y: 225, endPoint x: 499, endPoint y: 227, distance: 4.9
click at [499, 227] on div at bounding box center [310, 224] width 499 height 8
click at [31, 238] on div at bounding box center [30, 234] width 12 height 13
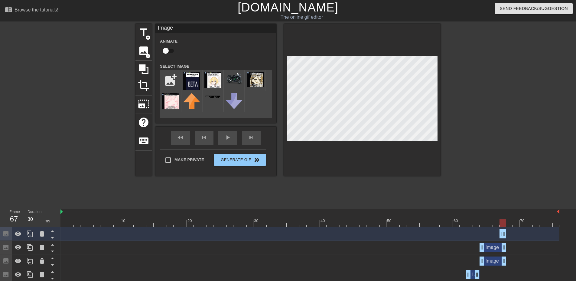
drag, startPoint x: 481, startPoint y: 235, endPoint x: 510, endPoint y: 237, distance: 28.2
click at [510, 237] on div "Image drag_handle drag_handle" at bounding box center [310, 234] width 499 height 9
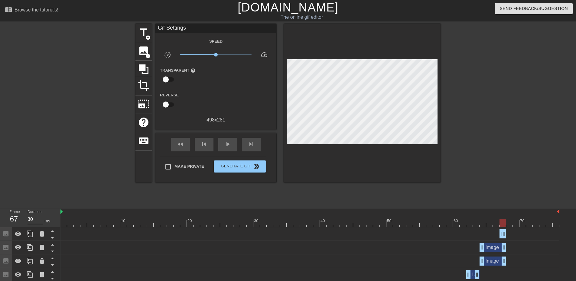
drag, startPoint x: 507, startPoint y: 235, endPoint x: 517, endPoint y: 237, distance: 10.1
click at [518, 237] on div "Image drag_handle drag_handle" at bounding box center [310, 234] width 499 height 9
drag, startPoint x: 506, startPoint y: 235, endPoint x: 521, endPoint y: 238, distance: 15.7
click at [521, 238] on div "Image drag_handle drag_handle" at bounding box center [310, 234] width 499 height 9
drag, startPoint x: 507, startPoint y: 235, endPoint x: 512, endPoint y: 237, distance: 5.3
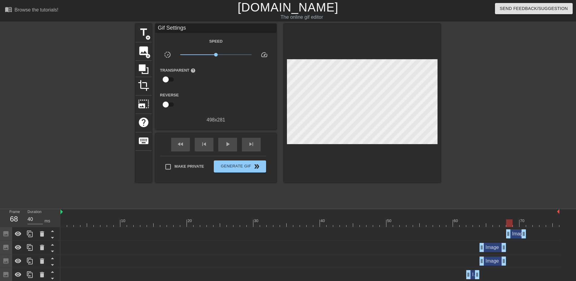
click at [512, 237] on div "Image drag_handle drag_handle" at bounding box center [517, 234] width 20 height 9
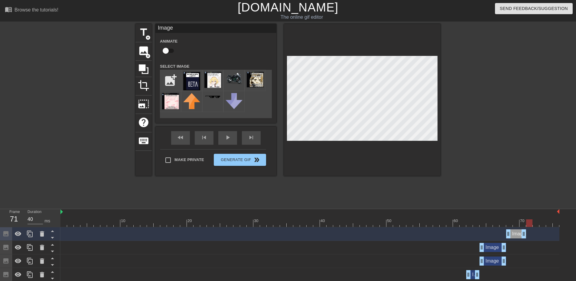
drag, startPoint x: 512, startPoint y: 225, endPoint x: 527, endPoint y: 224, distance: 15.7
click at [527, 224] on div at bounding box center [530, 224] width 6 height 8
drag, startPoint x: 527, startPoint y: 233, endPoint x: 530, endPoint y: 234, distance: 3.1
drag, startPoint x: 531, startPoint y: 224, endPoint x: 489, endPoint y: 231, distance: 42.4
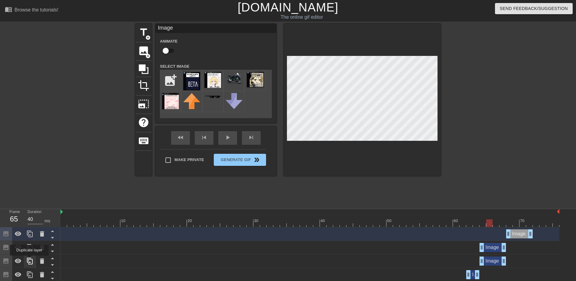
click at [29, 259] on icon at bounding box center [29, 261] width 7 height 7
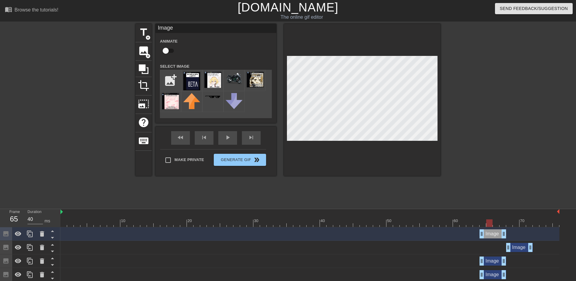
click at [486, 232] on div "Image drag_handle drag_handle" at bounding box center [493, 234] width 27 height 9
drag, startPoint x: 513, startPoint y: 237, endPoint x: 546, endPoint y: 234, distance: 32.8
click at [546, 234] on div "Image drag_handle drag_handle" at bounding box center [546, 234] width 27 height 9
drag, startPoint x: 545, startPoint y: 232, endPoint x: 505, endPoint y: 231, distance: 39.7
click at [505, 231] on div "Image drag_handle drag_handle" at bounding box center [506, 234] width 27 height 9
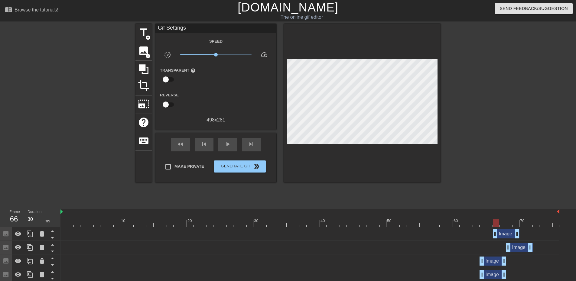
click at [520, 240] on div "Image drag_handle drag_handle" at bounding box center [310, 235] width 499 height 14
drag, startPoint x: 511, startPoint y: 238, endPoint x: 524, endPoint y: 237, distance: 12.7
click at [524, 237] on div "Image drag_handle drag_handle" at bounding box center [520, 234] width 27 height 9
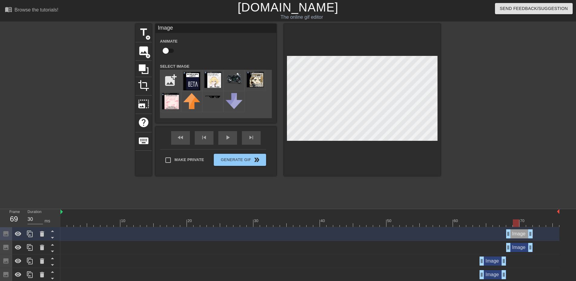
drag, startPoint x: 512, startPoint y: 223, endPoint x: 517, endPoint y: 225, distance: 5.5
click at [517, 225] on div at bounding box center [516, 224] width 6 height 8
drag, startPoint x: 532, startPoint y: 235, endPoint x: 524, endPoint y: 235, distance: 8.5
drag, startPoint x: 532, startPoint y: 246, endPoint x: 526, endPoint y: 247, distance: 6.4
click at [32, 246] on icon at bounding box center [29, 247] width 7 height 7
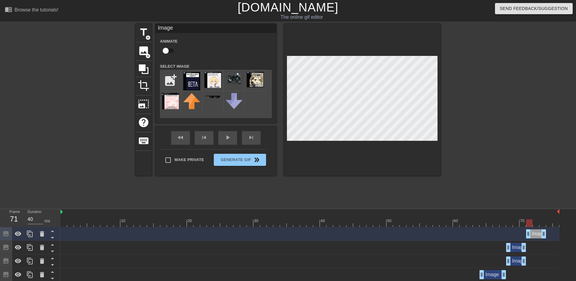
drag, startPoint x: 514, startPoint y: 232, endPoint x: 535, endPoint y: 235, distance: 21.3
click at [535, 235] on div "Image drag_handle drag_handle" at bounding box center [537, 234] width 20 height 9
drag, startPoint x: 527, startPoint y: 222, endPoint x: 531, endPoint y: 223, distance: 3.4
click at [526, 223] on div at bounding box center [523, 224] width 6 height 8
drag, startPoint x: 545, startPoint y: 232, endPoint x: 532, endPoint y: 234, distance: 13.1
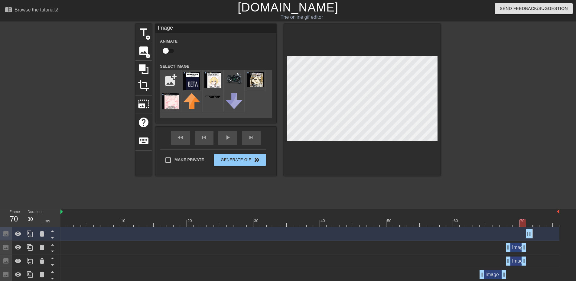
click at [523, 223] on div at bounding box center [310, 224] width 499 height 8
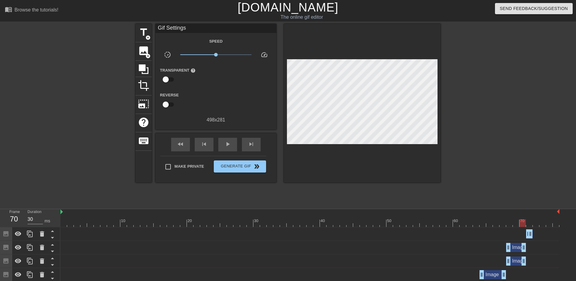
drag, startPoint x: 432, startPoint y: 235, endPoint x: 510, endPoint y: 236, distance: 77.8
click at [432, 235] on div "Image drag_handle drag_handle" at bounding box center [310, 234] width 499 height 9
drag, startPoint x: 525, startPoint y: 260, endPoint x: 519, endPoint y: 260, distance: 5.8
drag, startPoint x: 517, startPoint y: 223, endPoint x: 526, endPoint y: 257, distance: 34.7
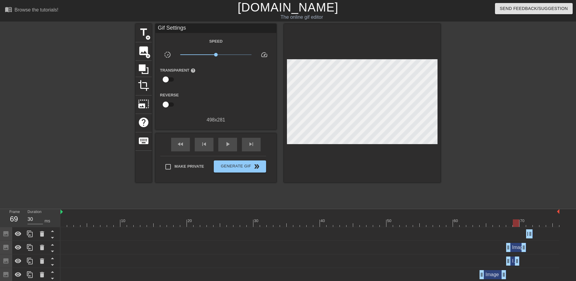
click at [517, 225] on div "10 20 30 40 50 60 70" at bounding box center [310, 218] width 499 height 18
drag, startPoint x: 518, startPoint y: 262, endPoint x: 523, endPoint y: 250, distance: 13.6
drag, startPoint x: 523, startPoint y: 248, endPoint x: 518, endPoint y: 248, distance: 4.2
drag, startPoint x: 517, startPoint y: 221, endPoint x: 517, endPoint y: 225, distance: 4.2
click at [517, 225] on div at bounding box center [516, 224] width 6 height 8
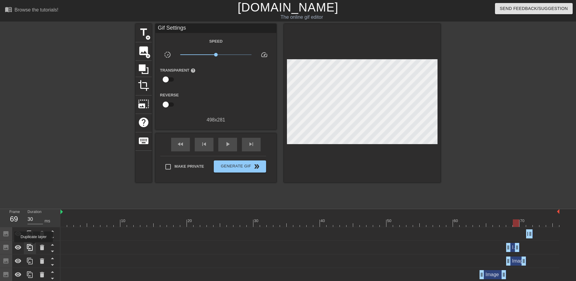
click at [30, 246] on icon at bounding box center [29, 247] width 7 height 7
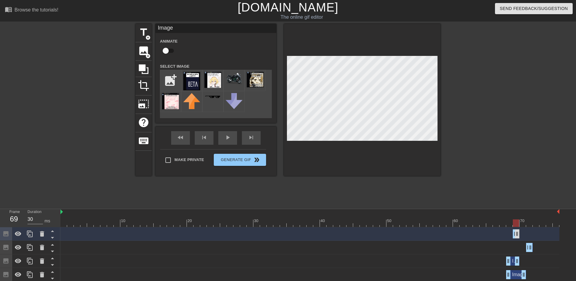
drag, startPoint x: 508, startPoint y: 235, endPoint x: 516, endPoint y: 237, distance: 8.7
drag, startPoint x: 519, startPoint y: 237, endPoint x: 522, endPoint y: 237, distance: 3.6
drag, startPoint x: 516, startPoint y: 236, endPoint x: 526, endPoint y: 237, distance: 10.0
drag, startPoint x: 525, startPoint y: 225, endPoint x: 523, endPoint y: 227, distance: 3.4
click at [523, 227] on div at bounding box center [523, 224] width 6 height 8
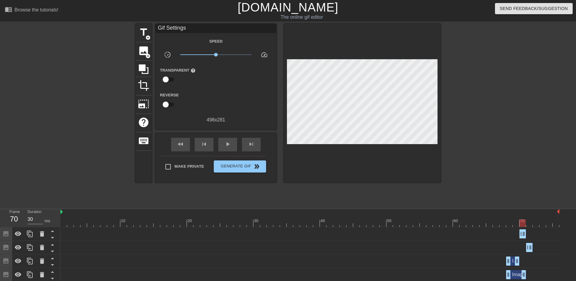
click at [528, 236] on div "Image drag_handle drag_handle" at bounding box center [310, 234] width 499 height 9
drag, startPoint x: 527, startPoint y: 236, endPoint x: 531, endPoint y: 236, distance: 3.9
drag, startPoint x: 530, startPoint y: 220, endPoint x: 517, endPoint y: 226, distance: 14.9
click at [28, 236] on icon at bounding box center [29, 234] width 7 height 7
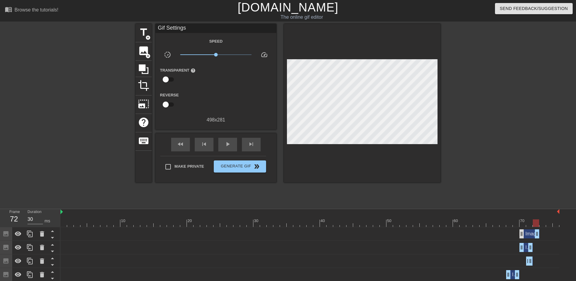
drag, startPoint x: 519, startPoint y: 236, endPoint x: 523, endPoint y: 237, distance: 3.5
click at [523, 237] on div "Image drag_handle drag_handle" at bounding box center [310, 234] width 499 height 9
drag, startPoint x: 522, startPoint y: 237, endPoint x: 504, endPoint y: 206, distance: 36.0
click at [540, 239] on div "Image drag_handle drag_handle" at bounding box center [310, 235] width 499 height 14
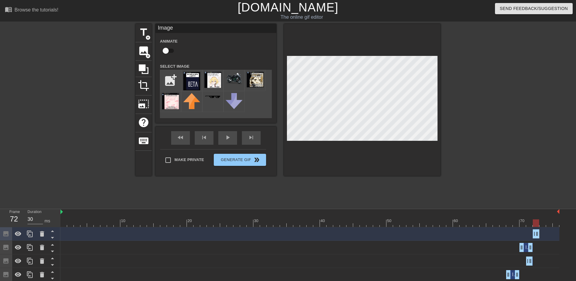
drag, startPoint x: 527, startPoint y: 223, endPoint x: 536, endPoint y: 223, distance: 8.5
click at [536, 223] on div at bounding box center [310, 224] width 499 height 8
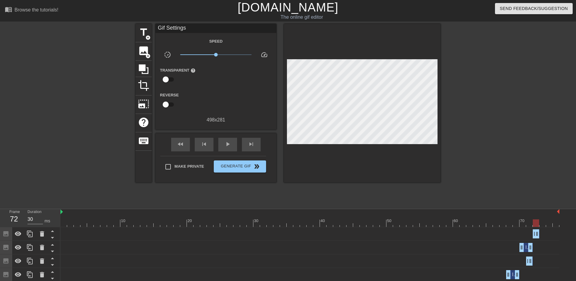
click at [426, 173] on div at bounding box center [362, 103] width 157 height 159
click at [542, 225] on div at bounding box center [543, 224] width 6 height 8
drag, startPoint x: 538, startPoint y: 235, endPoint x: 550, endPoint y: 236, distance: 11.6
drag, startPoint x: 549, startPoint y: 225, endPoint x: 559, endPoint y: 227, distance: 10.0
click at [559, 227] on div "10 20 30 40 50 60 70" at bounding box center [310, 218] width 499 height 18
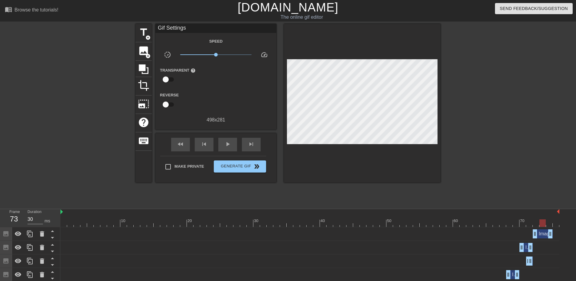
click at [542, 224] on div at bounding box center [310, 224] width 499 height 8
click at [29, 234] on icon at bounding box center [29, 234] width 7 height 7
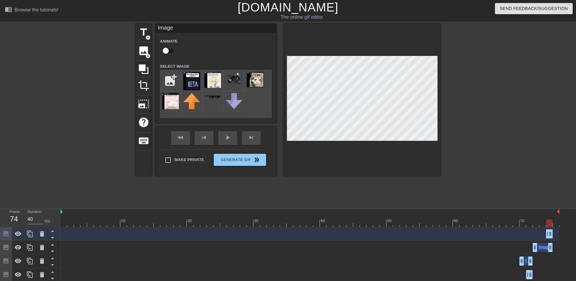
drag, startPoint x: 536, startPoint y: 233, endPoint x: 558, endPoint y: 236, distance: 21.7
click at [558, 236] on div "Image drag_handle drag_handle" at bounding box center [310, 234] width 499 height 9
drag, startPoint x: 556, startPoint y: 235, endPoint x: 565, endPoint y: 236, distance: 9.5
drag, startPoint x: 549, startPoint y: 234, endPoint x: 567, endPoint y: 236, distance: 17.7
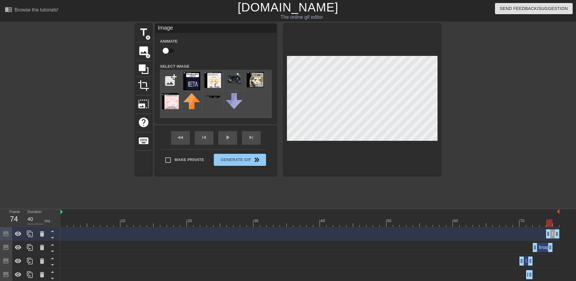
click at [370, 144] on div at bounding box center [362, 100] width 157 height 152
drag, startPoint x: 542, startPoint y: 219, endPoint x: 563, endPoint y: 223, distance: 21.0
click at [504, 189] on div at bounding box center [493, 115] width 91 height 182
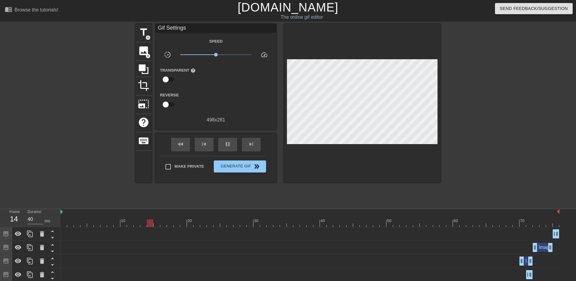
type input "30"
drag, startPoint x: 176, startPoint y: 164, endPoint x: 180, endPoint y: 163, distance: 4.3
click at [176, 164] on span "Make Private" at bounding box center [190, 167] width 30 height 6
click at [175, 164] on input "Make Private" at bounding box center [168, 167] width 13 height 13
checkbox input "true"
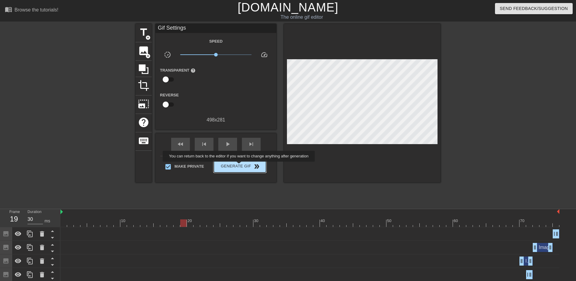
click at [240, 166] on span "Generate Gif double_arrow" at bounding box center [240, 166] width 48 height 7
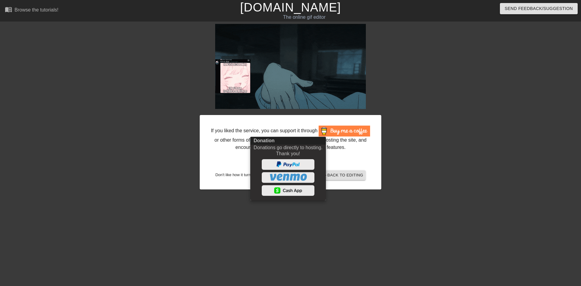
click at [356, 179] on div at bounding box center [290, 143] width 581 height 286
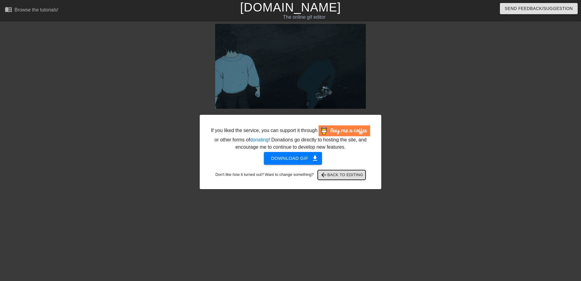
click at [354, 176] on span "arrow_back Back to Editing" at bounding box center [341, 175] width 43 height 7
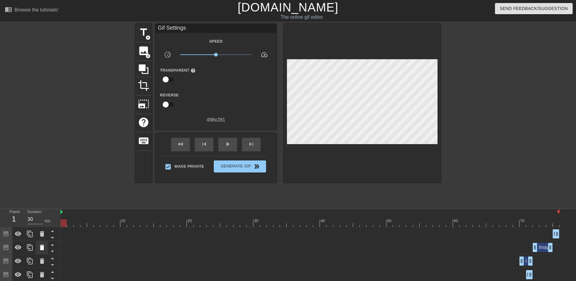
drag, startPoint x: 385, startPoint y: 224, endPoint x: 46, endPoint y: 254, distance: 340.3
drag, startPoint x: 90, startPoint y: 229, endPoint x: 240, endPoint y: 225, distance: 149.8
type input "40"
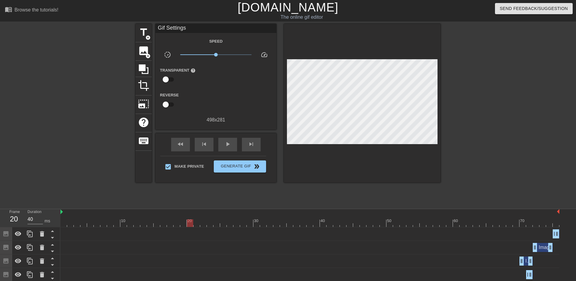
drag, startPoint x: 244, startPoint y: 223, endPoint x: 190, endPoint y: 235, distance: 55.9
click at [142, 53] on span "image" at bounding box center [143, 50] width 11 height 11
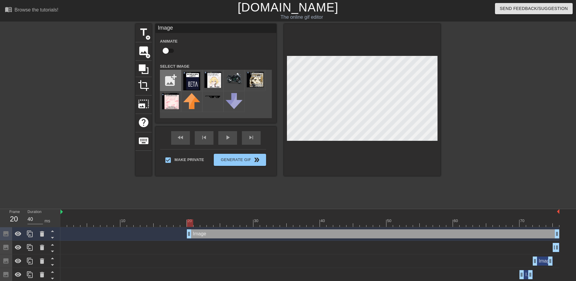
click at [177, 79] on input "file" at bounding box center [170, 80] width 21 height 21
type input "C:\fakepath\weckeless wonder.png"
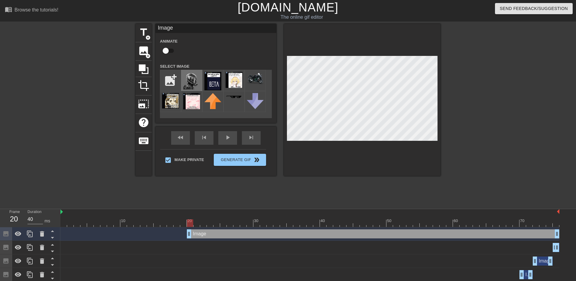
click at [187, 80] on img at bounding box center [191, 81] width 17 height 18
click at [41, 235] on icon at bounding box center [42, 234] width 4 height 5
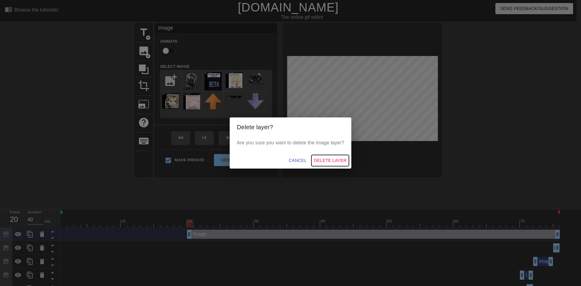
click at [334, 161] on span "Delete Layer" at bounding box center [330, 161] width 33 height 8
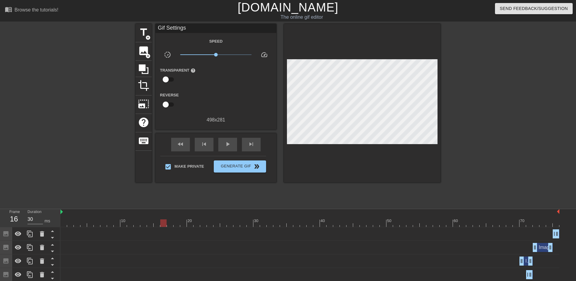
type input "40"
drag, startPoint x: 235, startPoint y: 221, endPoint x: 192, endPoint y: 246, distance: 49.9
click at [144, 52] on span "image" at bounding box center [143, 50] width 11 height 11
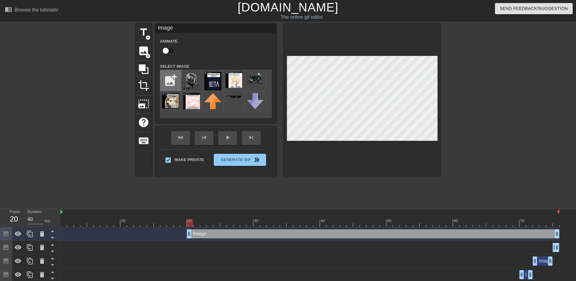
click at [173, 76] on input "file" at bounding box center [170, 80] width 21 height 21
type input "C:\fakepath\raccoonagain.png"
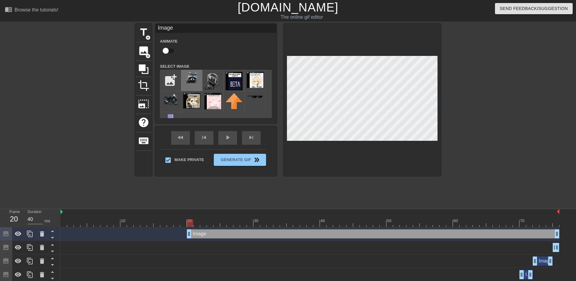
click at [195, 84] on div at bounding box center [191, 80] width 21 height 21
click at [379, 147] on div at bounding box center [362, 100] width 157 height 152
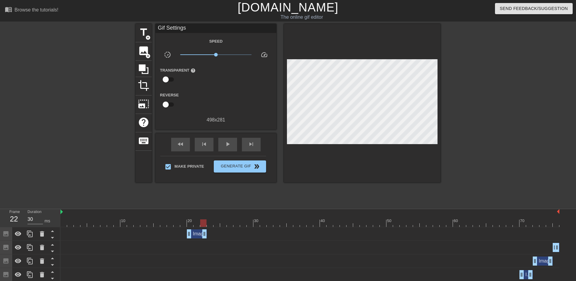
drag, startPoint x: 558, startPoint y: 233, endPoint x: 203, endPoint y: 242, distance: 354.5
drag, startPoint x: 203, startPoint y: 232, endPoint x: 192, endPoint y: 235, distance: 11.8
drag, startPoint x: 29, startPoint y: 234, endPoint x: 35, endPoint y: 233, distance: 5.7
click at [29, 234] on icon at bounding box center [29, 234] width 7 height 7
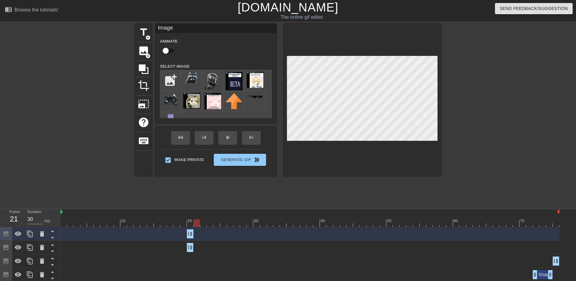
click at [194, 227] on div "10 20 30 40 50 60 70" at bounding box center [310, 218] width 499 height 18
drag, startPoint x: 192, startPoint y: 233, endPoint x: 196, endPoint y: 234, distance: 4.1
drag, startPoint x: 187, startPoint y: 235, endPoint x: 192, endPoint y: 237, distance: 5.5
click at [192, 237] on div "Image drag_handle drag_handle" at bounding box center [310, 234] width 499 height 9
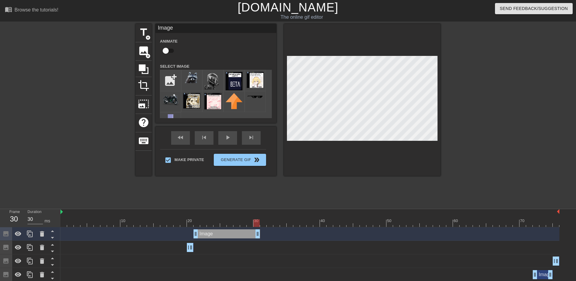
drag, startPoint x: 197, startPoint y: 238, endPoint x: 255, endPoint y: 233, distance: 58.6
drag, startPoint x: 256, startPoint y: 221, endPoint x: 253, endPoint y: 225, distance: 5.2
click at [260, 225] on div at bounding box center [263, 224] width 6 height 8
click at [262, 235] on div "Image drag_handle drag_handle" at bounding box center [310, 234] width 499 height 9
click at [28, 236] on icon at bounding box center [29, 234] width 7 height 7
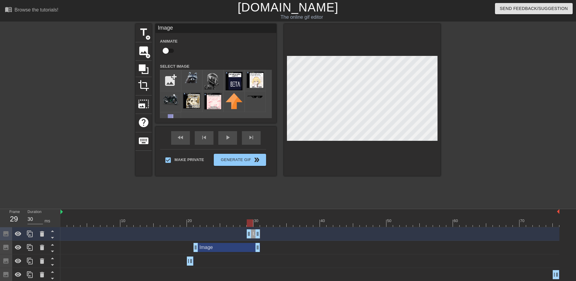
drag, startPoint x: 196, startPoint y: 233, endPoint x: 256, endPoint y: 237, distance: 60.0
drag, startPoint x: 258, startPoint y: 235, endPoint x: 268, endPoint y: 236, distance: 10.9
drag, startPoint x: 254, startPoint y: 235, endPoint x: 259, endPoint y: 236, distance: 5.0
click at [259, 236] on div "Image drag_handle drag_handle" at bounding box center [310, 234] width 499 height 9
drag, startPoint x: 266, startPoint y: 223, endPoint x: 271, endPoint y: 224, distance: 5.4
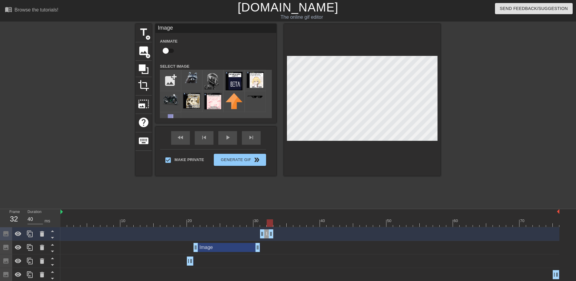
click at [271, 224] on div at bounding box center [270, 224] width 6 height 8
drag, startPoint x: 276, startPoint y: 233, endPoint x: 268, endPoint y: 233, distance: 8.2
click at [268, 234] on div "Image drag_handle drag_handle" at bounding box center [310, 234] width 499 height 9
click at [34, 233] on div at bounding box center [30, 234] width 12 height 13
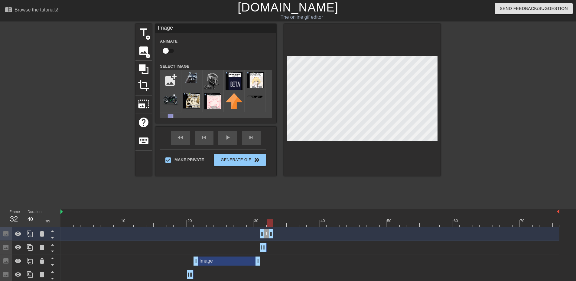
drag, startPoint x: 265, startPoint y: 234, endPoint x: 269, endPoint y: 234, distance: 4.5
drag, startPoint x: 263, startPoint y: 235, endPoint x: 299, endPoint y: 205, distance: 47.1
click at [271, 225] on div at bounding box center [270, 224] width 6 height 8
drag, startPoint x: 271, startPoint y: 233, endPoint x: 314, endPoint y: 232, distance: 43.3
drag, startPoint x: 26, startPoint y: 235, endPoint x: 37, endPoint y: 234, distance: 10.6
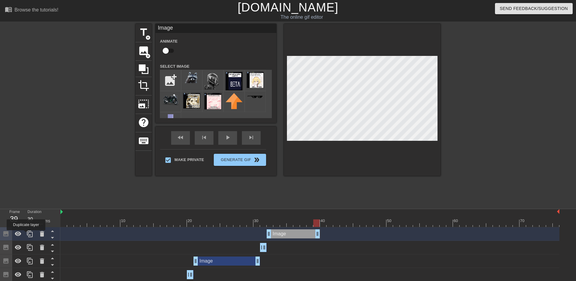
click at [27, 235] on div at bounding box center [30, 234] width 12 height 13
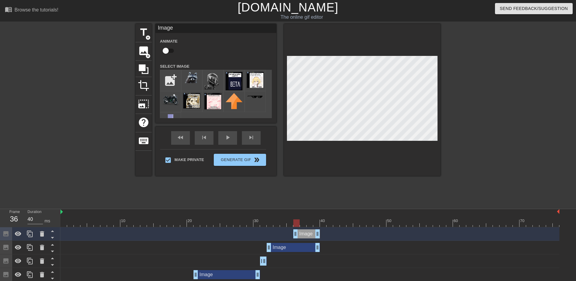
drag, startPoint x: 269, startPoint y: 235, endPoint x: 326, endPoint y: 237, distance: 56.6
click at [313, 240] on div "Image drag_handle drag_handle" at bounding box center [310, 235] width 499 height 14
drag, startPoint x: 309, startPoint y: 234, endPoint x: 323, endPoint y: 238, distance: 14.6
click at [321, 237] on div "Image drag_handle drag_handle" at bounding box center [310, 234] width 499 height 9
drag, startPoint x: 319, startPoint y: 233, endPoint x: 342, endPoint y: 235, distance: 23.4
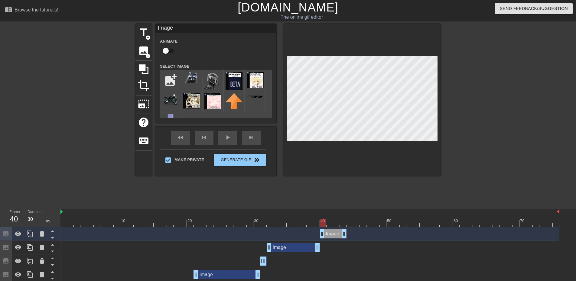
drag, startPoint x: 315, startPoint y: 235, endPoint x: 322, endPoint y: 237, distance: 7.6
drag, startPoint x: 320, startPoint y: 227, endPoint x: 329, endPoint y: 231, distance: 8.9
drag, startPoint x: 332, startPoint y: 223, endPoint x: 342, endPoint y: 223, distance: 10.0
click at [342, 223] on div at bounding box center [343, 224] width 6 height 8
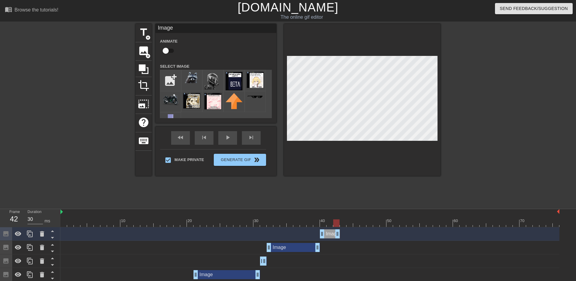
drag, startPoint x: 345, startPoint y: 233, endPoint x: 338, endPoint y: 231, distance: 7.6
drag, startPoint x: 25, startPoint y: 236, endPoint x: 76, endPoint y: 228, distance: 51.7
click at [25, 236] on div at bounding box center [30, 234] width 12 height 13
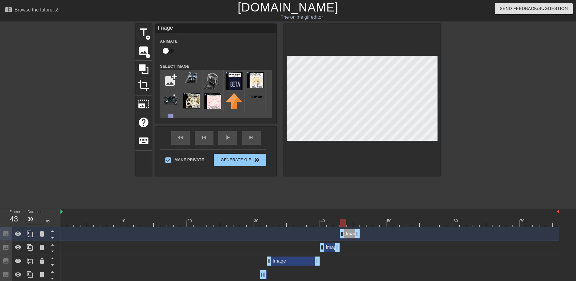
drag, startPoint x: 336, startPoint y: 234, endPoint x: 349, endPoint y: 234, distance: 13.0
click at [349, 234] on div "Image drag_handle drag_handle" at bounding box center [350, 234] width 20 height 9
drag, startPoint x: 346, startPoint y: 236, endPoint x: 348, endPoint y: 239, distance: 3.3
click at [348, 239] on div "Image drag_handle drag_handle" at bounding box center [310, 235] width 499 height 14
drag, startPoint x: 342, startPoint y: 222, endPoint x: 355, endPoint y: 225, distance: 13.1
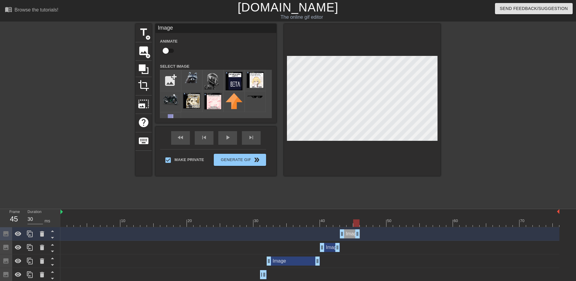
click at [355, 225] on div at bounding box center [356, 224] width 6 height 8
click at [359, 212] on div at bounding box center [310, 212] width 499 height 6
click at [357, 226] on div at bounding box center [356, 224] width 6 height 8
click at [28, 234] on icon at bounding box center [29, 234] width 7 height 7
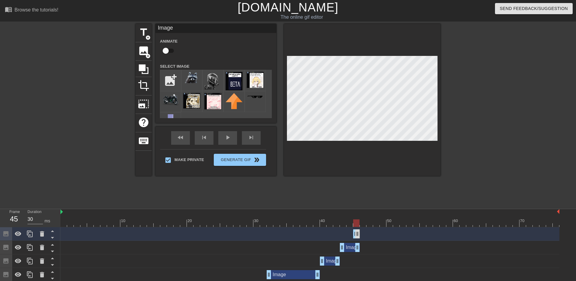
drag, startPoint x: 341, startPoint y: 236, endPoint x: 356, endPoint y: 237, distance: 14.8
drag, startPoint x: 356, startPoint y: 232, endPoint x: 361, endPoint y: 233, distance: 5.0
drag, startPoint x: 355, startPoint y: 234, endPoint x: 362, endPoint y: 236, distance: 7.2
drag, startPoint x: 349, startPoint y: 221, endPoint x: 368, endPoint y: 221, distance: 19.7
click at [368, 221] on div at bounding box center [310, 224] width 499 height 8
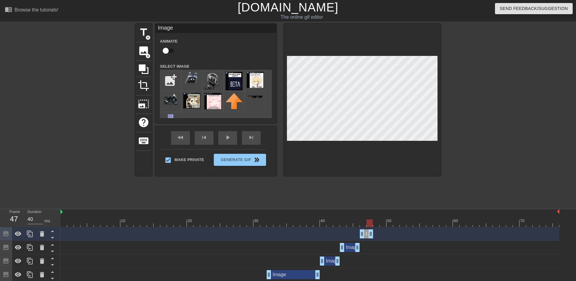
drag, startPoint x: 366, startPoint y: 234, endPoint x: 374, endPoint y: 234, distance: 8.8
click at [374, 234] on div "Image drag_handle drag_handle" at bounding box center [310, 234] width 499 height 9
click at [415, 238] on div "Image drag_handle drag_handle" at bounding box center [310, 234] width 499 height 9
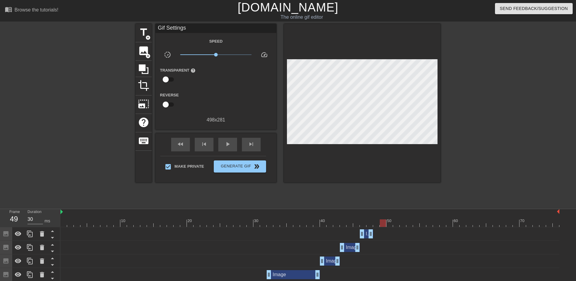
drag, startPoint x: 368, startPoint y: 224, endPoint x: 380, endPoint y: 226, distance: 12.1
click at [380, 226] on div at bounding box center [383, 224] width 6 height 8
click at [145, 48] on span "image" at bounding box center [143, 50] width 11 height 11
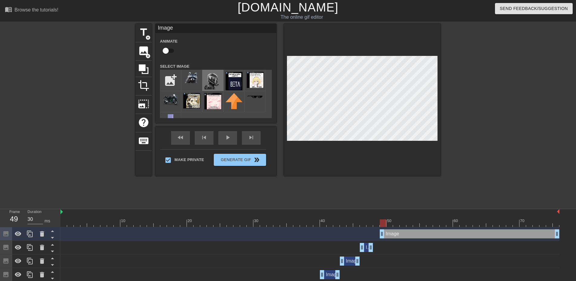
click at [208, 86] on img at bounding box center [213, 81] width 17 height 18
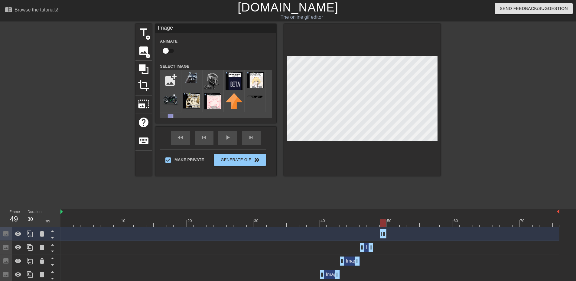
drag, startPoint x: 558, startPoint y: 234, endPoint x: 382, endPoint y: 229, distance: 176.2
drag, startPoint x: 383, startPoint y: 223, endPoint x: 391, endPoint y: 224, distance: 7.9
click at [391, 224] on div at bounding box center [390, 224] width 6 height 8
click at [387, 234] on div "Image drag_handle drag_handle" at bounding box center [310, 234] width 499 height 9
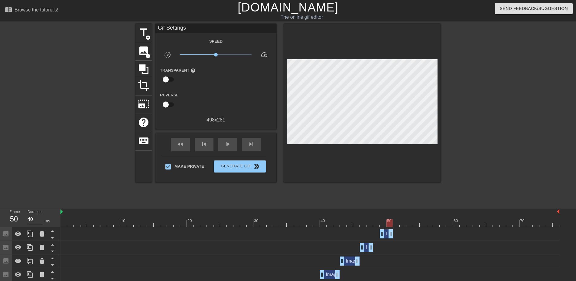
drag, startPoint x: 385, startPoint y: 233, endPoint x: 392, endPoint y: 234, distance: 6.7
click at [394, 224] on div at bounding box center [396, 224] width 6 height 8
click at [145, 51] on span "image" at bounding box center [143, 50] width 11 height 11
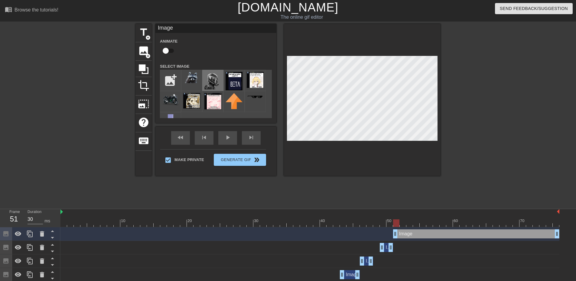
click at [210, 84] on img at bounding box center [213, 81] width 17 height 18
click at [419, 55] on div at bounding box center [362, 100] width 157 height 152
drag, startPoint x: 402, startPoint y: 223, endPoint x: 396, endPoint y: 219, distance: 8.0
click at [396, 219] on div "10 20 30 40 50 60 70" at bounding box center [310, 218] width 499 height 18
click at [451, 129] on div "title add_circle image add_circle crop photo_size_select_large help keyboard Im…" at bounding box center [288, 115] width 576 height 182
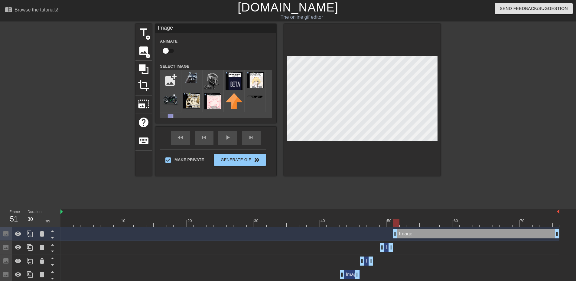
click at [499, 194] on div "title add_circle image add_circle crop photo_size_select_large help keyboard Im…" at bounding box center [288, 115] width 576 height 182
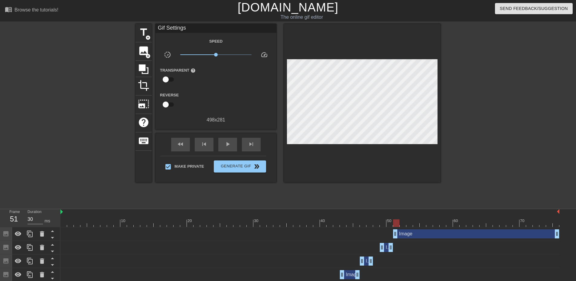
click at [403, 235] on div "Image drag_handle drag_handle" at bounding box center [476, 234] width 166 height 9
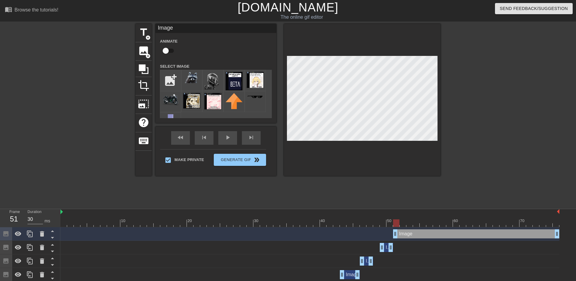
click at [38, 241] on div at bounding box center [30, 235] width 61 height 14
click at [38, 239] on div at bounding box center [42, 234] width 12 height 13
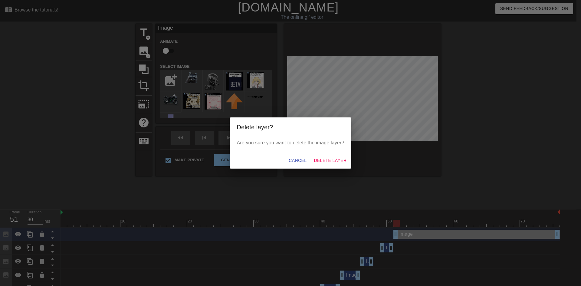
click at [334, 166] on div "Cancel Delete Layer" at bounding box center [291, 161] width 122 height 16
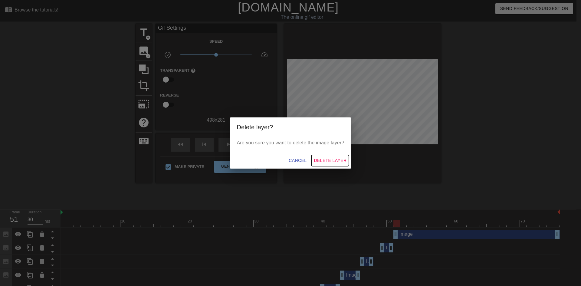
click at [334, 160] on span "Delete Layer" at bounding box center [330, 161] width 33 height 8
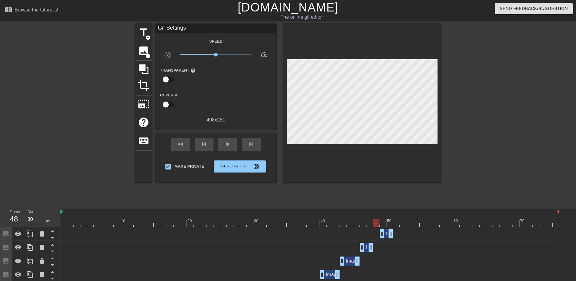
click at [376, 225] on div at bounding box center [310, 224] width 499 height 8
drag, startPoint x: 381, startPoint y: 235, endPoint x: 373, endPoint y: 235, distance: 7.6
drag, startPoint x: 376, startPoint y: 224, endPoint x: 384, endPoint y: 234, distance: 12.5
click at [383, 238] on div "Image drag_handle drag_handle" at bounding box center [383, 234] width 20 height 9
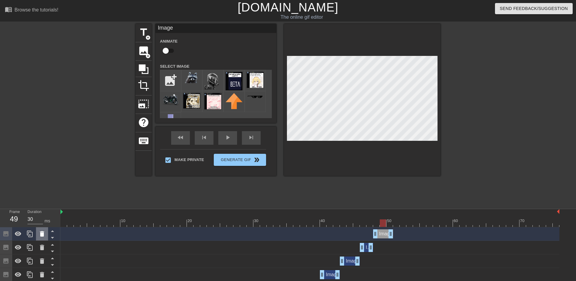
click at [44, 233] on icon at bounding box center [42, 234] width 4 height 5
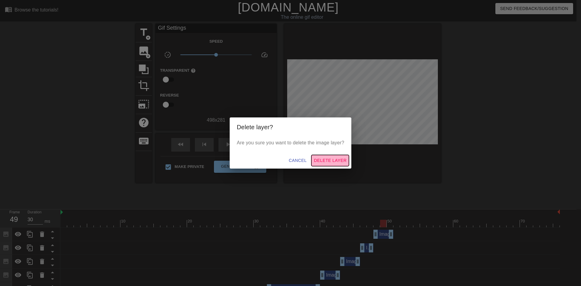
click at [334, 161] on span "Delete Layer" at bounding box center [330, 161] width 33 height 8
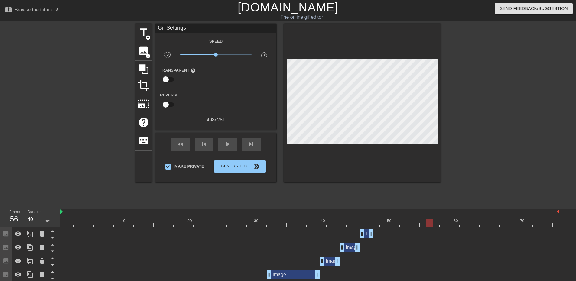
drag, startPoint x: 344, startPoint y: 222, endPoint x: 431, endPoint y: 225, distance: 86.3
click at [431, 225] on div at bounding box center [310, 224] width 499 height 8
drag, startPoint x: 431, startPoint y: 224, endPoint x: 460, endPoint y: 225, distance: 29.1
click at [460, 225] on div at bounding box center [463, 224] width 6 height 8
drag, startPoint x: 462, startPoint y: 225, endPoint x: 468, endPoint y: 225, distance: 6.1
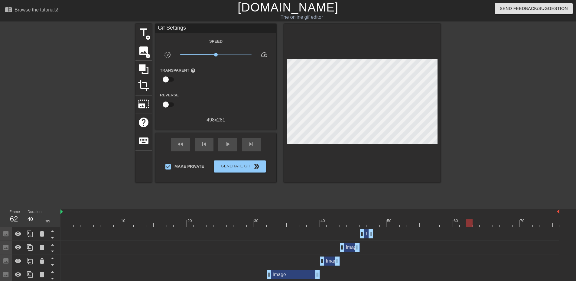
click at [468, 225] on div at bounding box center [470, 224] width 6 height 8
drag, startPoint x: 417, startPoint y: 222, endPoint x: 457, endPoint y: 225, distance: 40.1
click at [457, 225] on div at bounding box center [310, 224] width 499 height 8
click at [376, 224] on div at bounding box center [310, 224] width 499 height 8
type input "30"
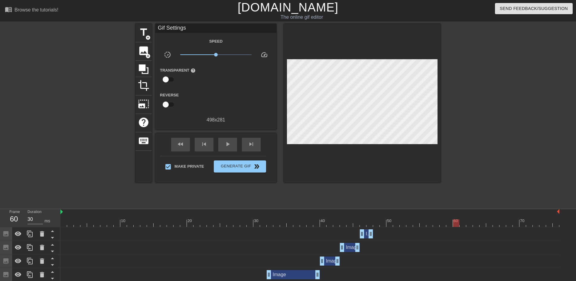
drag, startPoint x: 380, startPoint y: 225, endPoint x: 459, endPoint y: 227, distance: 78.7
click at [459, 227] on div "10 20 30 40 50 60 70" at bounding box center [310, 218] width 499 height 18
click at [143, 49] on span "image" at bounding box center [143, 50] width 11 height 11
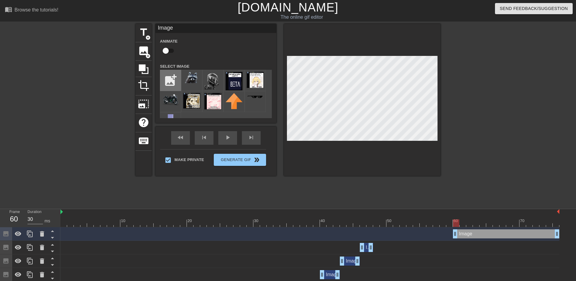
click at [174, 77] on input "file" at bounding box center [170, 80] width 21 height 21
type input "C:\fakepath\raccoon back.png"
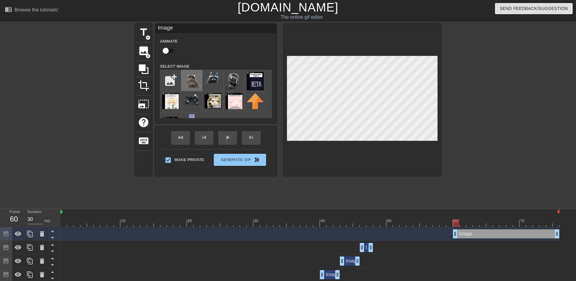
click at [193, 85] on img at bounding box center [191, 80] width 17 height 16
click at [281, 86] on div "title add_circle image add_circle crop photo_size_select_large help keyboard Im…" at bounding box center [288, 100] width 305 height 152
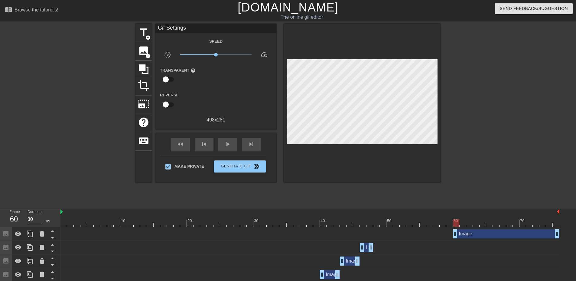
click at [355, 141] on div at bounding box center [362, 103] width 157 height 159
click at [458, 220] on div at bounding box center [456, 224] width 6 height 8
drag, startPoint x: 557, startPoint y: 235, endPoint x: 452, endPoint y: 234, distance: 104.1
click at [453, 235] on div "Image drag_handle drag_handle" at bounding box center [310, 234] width 499 height 9
drag, startPoint x: 459, startPoint y: 225, endPoint x: 463, endPoint y: 226, distance: 4.5
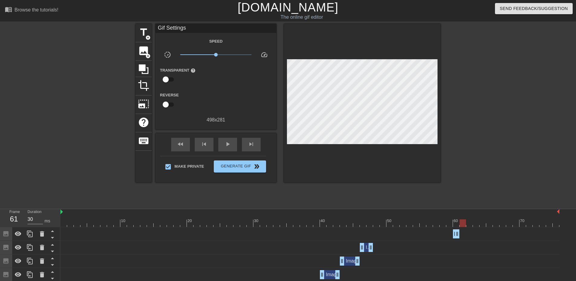
click at [463, 226] on div at bounding box center [463, 224] width 6 height 8
click at [31, 233] on icon at bounding box center [29, 234] width 7 height 7
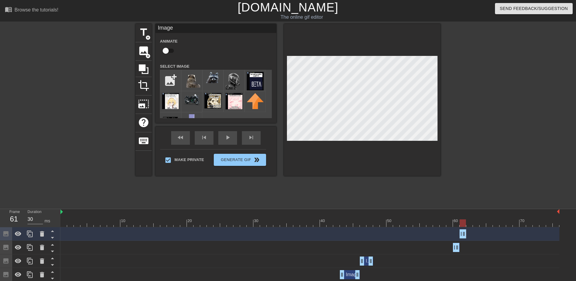
drag, startPoint x: 454, startPoint y: 236, endPoint x: 455, endPoint y: 232, distance: 4.3
click at [364, 187] on div "title add_circle image add_circle crop photo_size_select_large help keyboard Im…" at bounding box center [288, 115] width 305 height 182
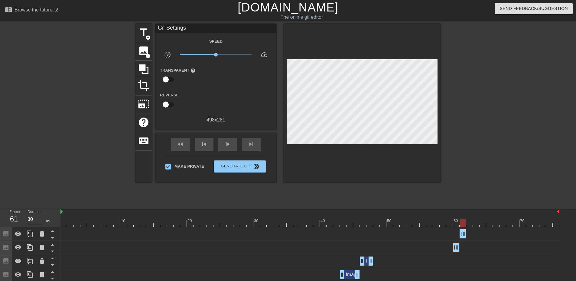
drag, startPoint x: 465, startPoint y: 223, endPoint x: 455, endPoint y: 226, distance: 10.4
click at [464, 226] on div at bounding box center [463, 224] width 6 height 8
click at [36, 232] on div at bounding box center [42, 234] width 12 height 13
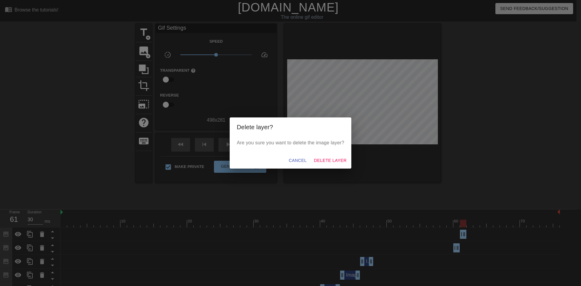
click at [298, 168] on div "Cancel Delete Layer" at bounding box center [291, 161] width 122 height 16
drag, startPoint x: 294, startPoint y: 161, endPoint x: 222, endPoint y: 185, distance: 75.8
click at [294, 161] on span "Cancel" at bounding box center [298, 161] width 18 height 8
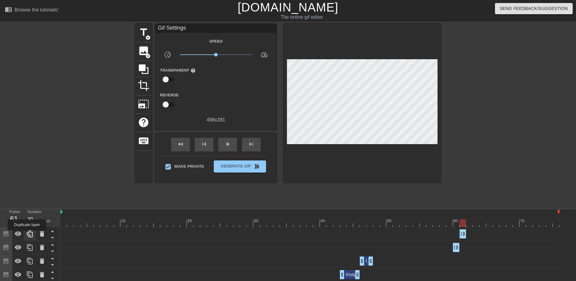
click at [29, 235] on icon at bounding box center [29, 234] width 7 height 7
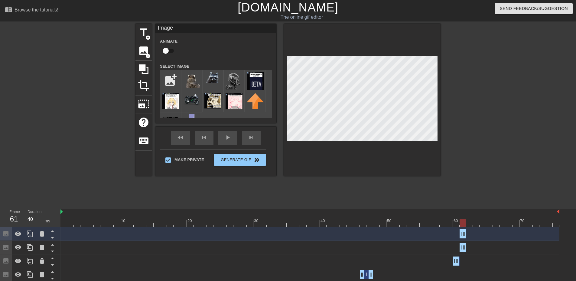
drag, startPoint x: 465, startPoint y: 235, endPoint x: 471, endPoint y: 237, distance: 6.4
drag, startPoint x: 463, startPoint y: 236, endPoint x: 469, endPoint y: 238, distance: 5.8
drag, startPoint x: 359, startPoint y: 166, endPoint x: 441, endPoint y: 230, distance: 104.4
click at [359, 166] on div at bounding box center [362, 100] width 157 height 152
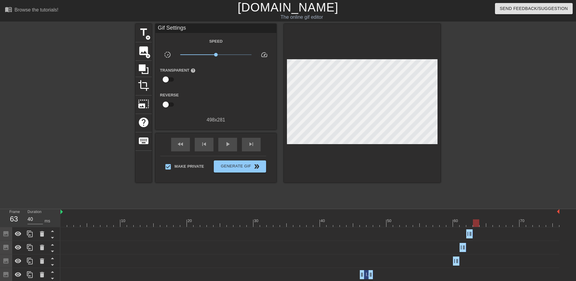
drag, startPoint x: 461, startPoint y: 224, endPoint x: 470, endPoint y: 225, distance: 9.5
click at [470, 225] on div at bounding box center [310, 224] width 499 height 8
drag, startPoint x: 471, startPoint y: 235, endPoint x: 482, endPoint y: 230, distance: 11.9
drag, startPoint x: 31, startPoint y: 233, endPoint x: 43, endPoint y: 234, distance: 11.5
click at [31, 233] on icon at bounding box center [30, 234] width 6 height 7
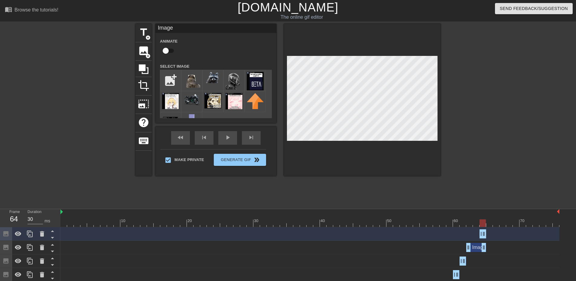
drag, startPoint x: 470, startPoint y: 234, endPoint x: 491, endPoint y: 236, distance: 21.3
click at [491, 236] on div "Image drag_handle drag_handle" at bounding box center [310, 234] width 499 height 9
drag, startPoint x: 486, startPoint y: 235, endPoint x: 491, endPoint y: 235, distance: 5.4
drag, startPoint x: 482, startPoint y: 235, endPoint x: 492, endPoint y: 236, distance: 10.0
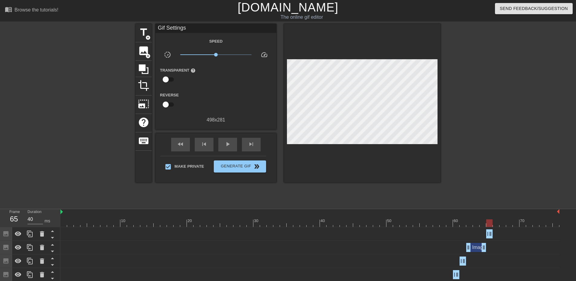
click at [428, 175] on div at bounding box center [362, 103] width 157 height 159
drag, startPoint x: 491, startPoint y: 223, endPoint x: 496, endPoint y: 225, distance: 5.7
click at [496, 224] on div at bounding box center [496, 224] width 6 height 8
drag, startPoint x: 491, startPoint y: 234, endPoint x: 505, endPoint y: 235, distance: 14.3
click at [31, 236] on icon at bounding box center [29, 234] width 7 height 7
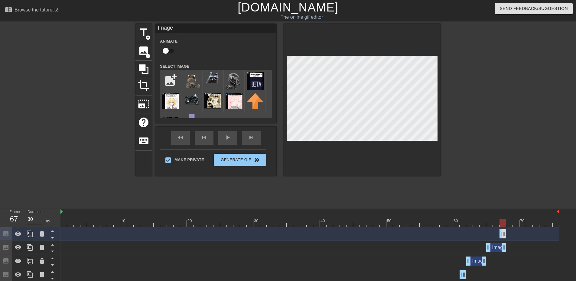
drag, startPoint x: 488, startPoint y: 235, endPoint x: 506, endPoint y: 237, distance: 18.1
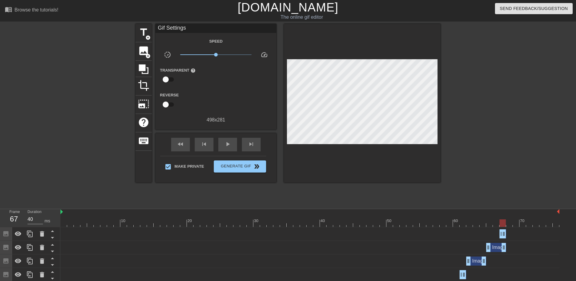
drag, startPoint x: 506, startPoint y: 237, endPoint x: 510, endPoint y: 237, distance: 3.6
drag, startPoint x: 504, startPoint y: 236, endPoint x: 509, endPoint y: 236, distance: 4.9
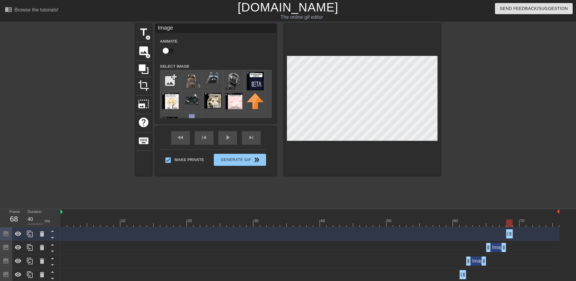
click at [330, 154] on div at bounding box center [362, 100] width 157 height 152
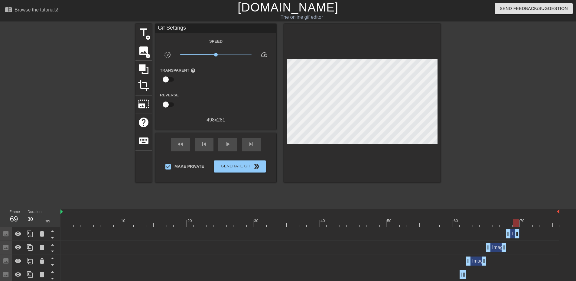
drag, startPoint x: 511, startPoint y: 235, endPoint x: 517, endPoint y: 235, distance: 5.8
click at [30, 234] on icon at bounding box center [29, 234] width 7 height 7
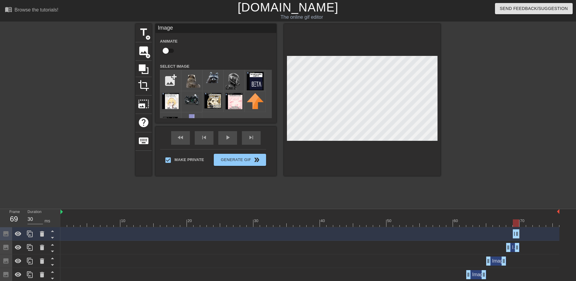
drag, startPoint x: 507, startPoint y: 236, endPoint x: 519, endPoint y: 236, distance: 11.2
drag, startPoint x: 519, startPoint y: 236, endPoint x: 522, endPoint y: 236, distance: 3.3
drag, startPoint x: 517, startPoint y: 235, endPoint x: 524, endPoint y: 236, distance: 7.2
drag, startPoint x: 526, startPoint y: 232, endPoint x: 531, endPoint y: 232, distance: 5.2
click at [31, 235] on icon at bounding box center [29, 234] width 7 height 7
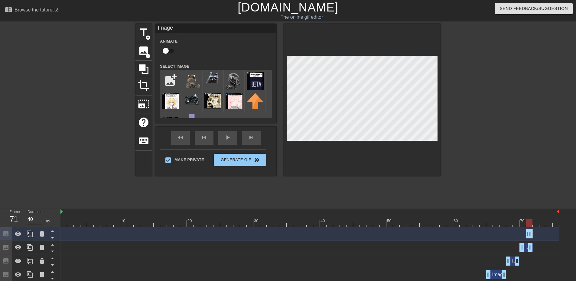
drag, startPoint x: 520, startPoint y: 235, endPoint x: 534, endPoint y: 236, distance: 13.0
click at [535, 236] on div "Image drag_handle drag_handle" at bounding box center [310, 234] width 499 height 9
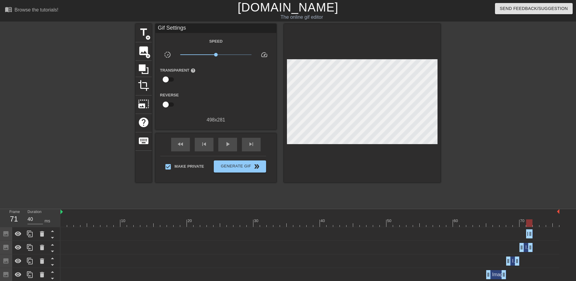
drag, startPoint x: 533, startPoint y: 235, endPoint x: 536, endPoint y: 236, distance: 3.1
click at [536, 236] on div "Image drag_handle drag_handle" at bounding box center [310, 234] width 499 height 9
drag, startPoint x: 531, startPoint y: 236, endPoint x: 536, endPoint y: 236, distance: 4.2
drag, startPoint x: 527, startPoint y: 236, endPoint x: 532, endPoint y: 232, distance: 6.7
click at [544, 237] on div "Image drag_handle drag_handle" at bounding box center [310, 234] width 499 height 9
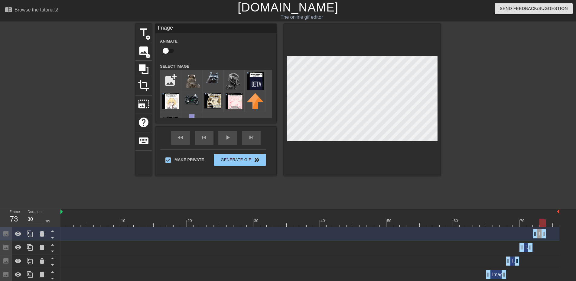
drag, startPoint x: 537, startPoint y: 235, endPoint x: 546, endPoint y: 235, distance: 9.1
click at [31, 237] on icon at bounding box center [29, 234] width 7 height 7
drag, startPoint x: 536, startPoint y: 234, endPoint x: 544, endPoint y: 235, distance: 8.4
drag, startPoint x: 544, startPoint y: 235, endPoint x: 566, endPoint y: 238, distance: 22.5
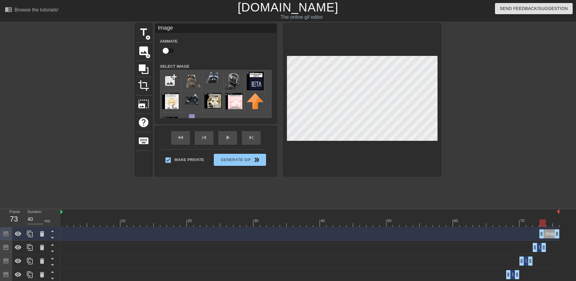
drag, startPoint x: 543, startPoint y: 235, endPoint x: 549, endPoint y: 236, distance: 5.2
click at [549, 225] on div at bounding box center [550, 224] width 6 height 8
drag, startPoint x: 559, startPoint y: 234, endPoint x: 544, endPoint y: 234, distance: 14.8
click at [544, 234] on div "Image drag_handle drag_handle" at bounding box center [310, 234] width 499 height 9
click at [31, 235] on icon at bounding box center [29, 234] width 7 height 7
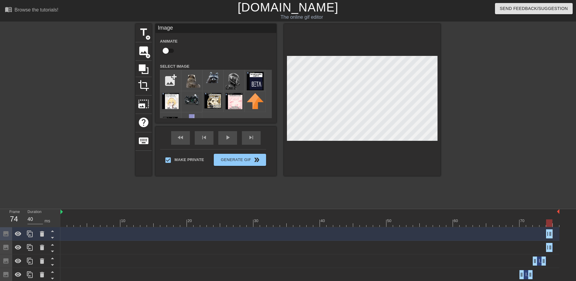
drag, startPoint x: 550, startPoint y: 232, endPoint x: 558, endPoint y: 235, distance: 8.3
drag, startPoint x: 547, startPoint y: 236, endPoint x: 552, endPoint y: 238, distance: 5.5
click at [552, 238] on div "Image drag_handle drag_handle" at bounding box center [310, 234] width 499 height 9
click at [330, 147] on div at bounding box center [362, 100] width 157 height 152
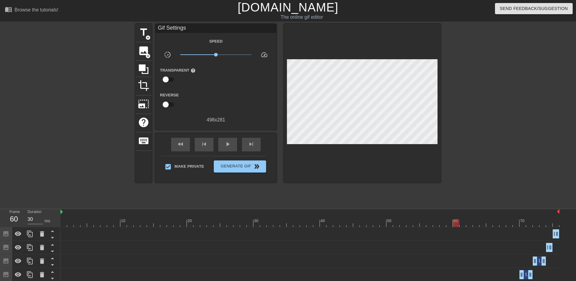
drag, startPoint x: 556, startPoint y: 226, endPoint x: 0, endPoint y: 271, distance: 557.7
drag, startPoint x: 216, startPoint y: 54, endPoint x: 203, endPoint y: 54, distance: 13.6
click at [205, 54] on span "x0.556" at bounding box center [207, 55] width 4 height 4
drag, startPoint x: 176, startPoint y: 227, endPoint x: 183, endPoint y: 231, distance: 8.3
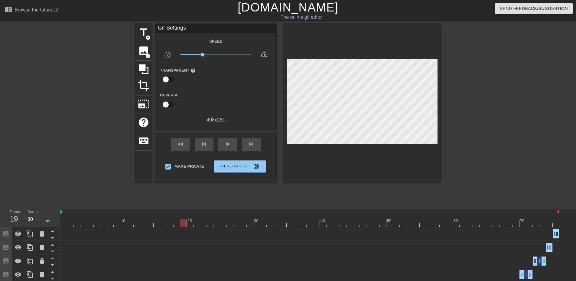
click at [147, 48] on span "image" at bounding box center [143, 50] width 11 height 11
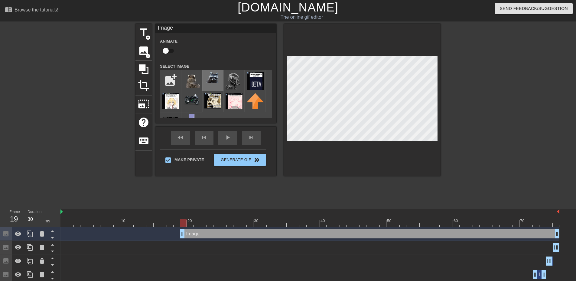
click at [209, 78] on img at bounding box center [213, 77] width 17 height 11
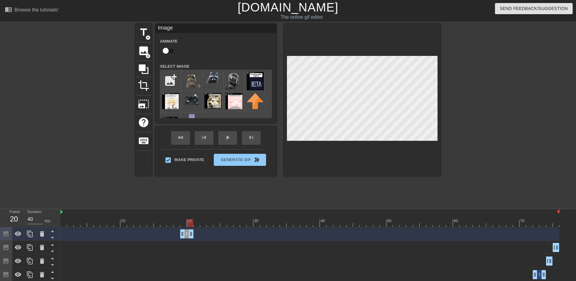
drag, startPoint x: 558, startPoint y: 236, endPoint x: 190, endPoint y: 247, distance: 368.2
click at [446, 72] on div "title add_circle image add_circle crop photo_size_select_large help keyboard Im…" at bounding box center [288, 115] width 576 height 182
drag, startPoint x: 189, startPoint y: 234, endPoint x: 184, endPoint y: 233, distance: 4.9
drag, startPoint x: 184, startPoint y: 225, endPoint x: 179, endPoint y: 225, distance: 5.1
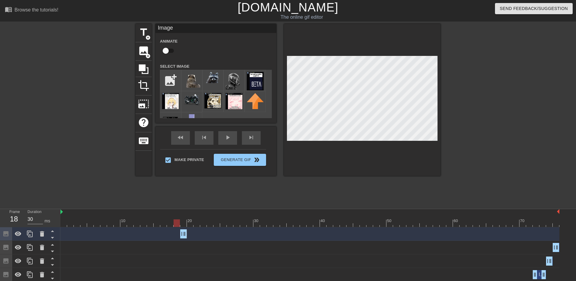
click at [179, 225] on div at bounding box center [177, 224] width 6 height 8
drag, startPoint x: 182, startPoint y: 234, endPoint x: 163, endPoint y: 230, distance: 18.9
click at [147, 231] on div "Image drag_handle drag_handle" at bounding box center [310, 234] width 499 height 9
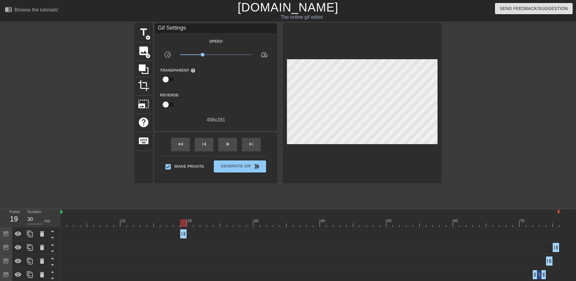
click at [180, 233] on div "Image drag_handle drag_handle" at bounding box center [310, 234] width 499 height 9
drag, startPoint x: 182, startPoint y: 233, endPoint x: 163, endPoint y: 233, distance: 18.2
click at [163, 233] on div "Image drag_handle drag_handle" at bounding box center [310, 234] width 499 height 9
drag, startPoint x: 182, startPoint y: 233, endPoint x: 186, endPoint y: 233, distance: 3.6
click at [175, 233] on div "Image drag_handle drag_handle" at bounding box center [310, 234] width 499 height 9
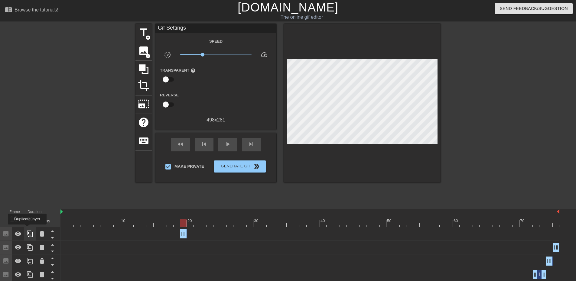
click at [27, 229] on div at bounding box center [30, 234] width 12 height 13
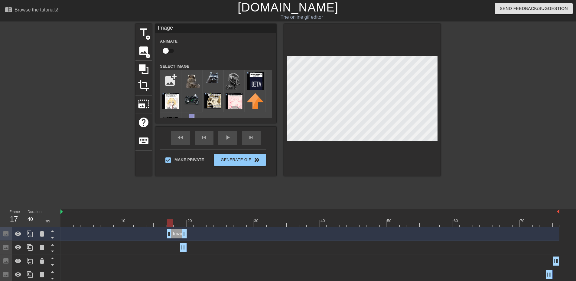
drag, startPoint x: 181, startPoint y: 234, endPoint x: 167, endPoint y: 234, distance: 13.3
drag, startPoint x: 185, startPoint y: 235, endPoint x: 180, endPoint y: 235, distance: 4.2
drag, startPoint x: 169, startPoint y: 233, endPoint x: 181, endPoint y: 236, distance: 12.3
click at [181, 236] on div "Image drag_handle drag_handle" at bounding box center [310, 234] width 499 height 9
drag, startPoint x: 176, startPoint y: 223, endPoint x: 125, endPoint y: 227, distance: 51.3
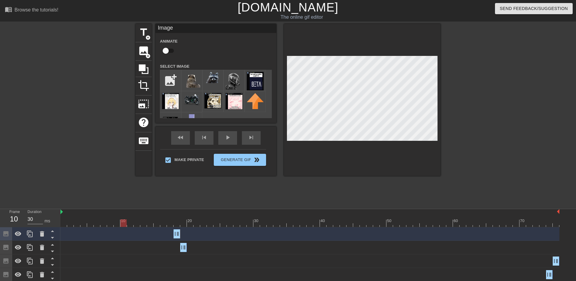
click at [125, 227] on div at bounding box center [123, 224] width 6 height 8
drag, startPoint x: 111, startPoint y: 226, endPoint x: 38, endPoint y: 223, distance: 73.6
click at [230, 251] on div "Image drag_handle drag_handle" at bounding box center [310, 247] width 499 height 9
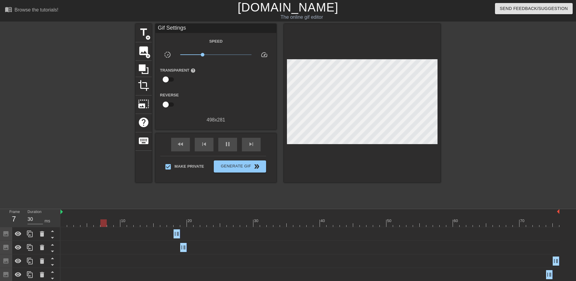
type input "40"
click at [237, 167] on span "Generate Gif double_arrow" at bounding box center [240, 166] width 48 height 7
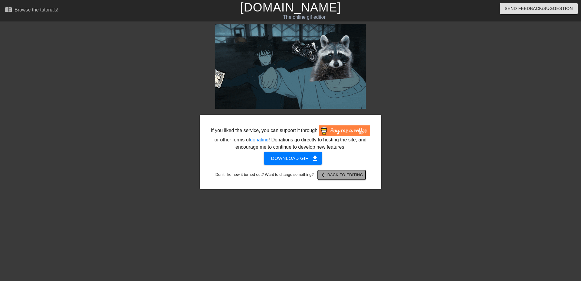
click at [347, 180] on button "arrow_back Back to Editing" at bounding box center [342, 175] width 48 height 10
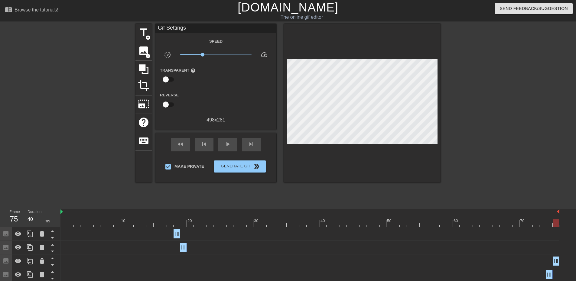
drag, startPoint x: 97, startPoint y: 228, endPoint x: 116, endPoint y: 226, distance: 19.4
click at [116, 228] on div "Image drag_handle drag_handle" at bounding box center [310, 235] width 499 height 14
drag, startPoint x: 116, startPoint y: 225, endPoint x: 84, endPoint y: 225, distance: 31.5
click at [84, 225] on div at bounding box center [310, 224] width 499 height 8
type input "30"
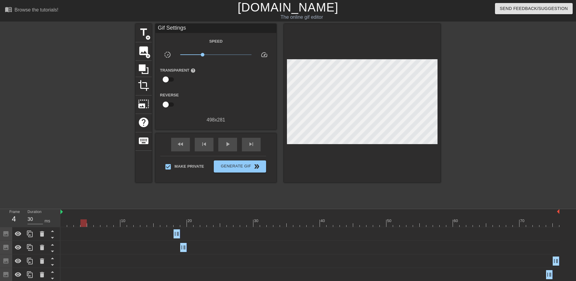
click at [84, 226] on div at bounding box center [83, 224] width 6 height 8
click at [144, 53] on span "image" at bounding box center [143, 50] width 11 height 11
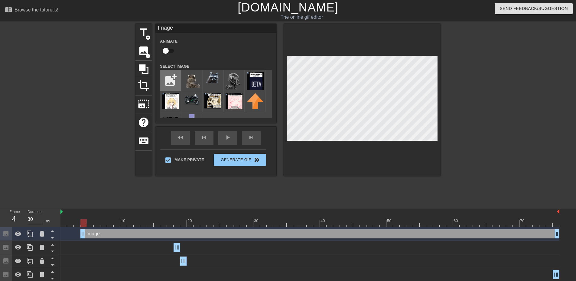
click at [171, 78] on input "file" at bounding box center [170, 80] width 21 height 21
type input "C:\fakepath\[PERSON_NAME] deer.png"
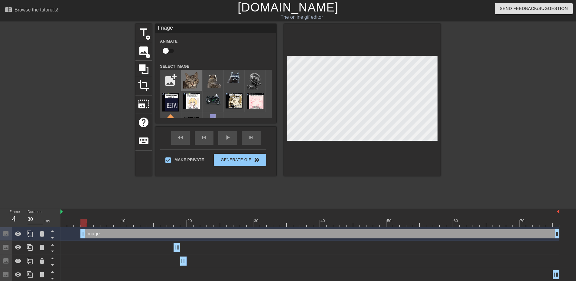
click at [192, 80] on img at bounding box center [191, 80] width 17 height 17
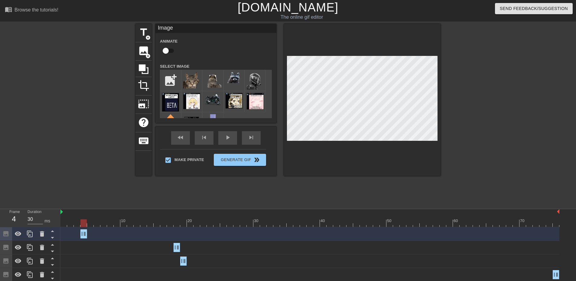
drag, startPoint x: 558, startPoint y: 232, endPoint x: 87, endPoint y: 236, distance: 470.6
click at [87, 236] on div "Image drag_handle drag_handle" at bounding box center [310, 234] width 499 height 9
click at [147, 245] on div "Image drag_handle drag_handle" at bounding box center [310, 247] width 499 height 9
drag, startPoint x: 83, startPoint y: 222, endPoint x: 90, endPoint y: 224, distance: 7.5
click at [90, 224] on div at bounding box center [90, 224] width 6 height 8
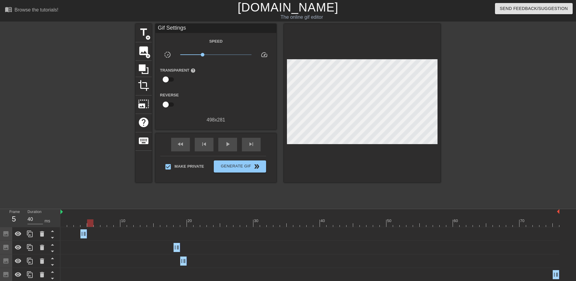
click at [105, 258] on div "Image drag_handle drag_handle" at bounding box center [310, 261] width 499 height 9
click at [31, 232] on icon at bounding box center [29, 234] width 7 height 7
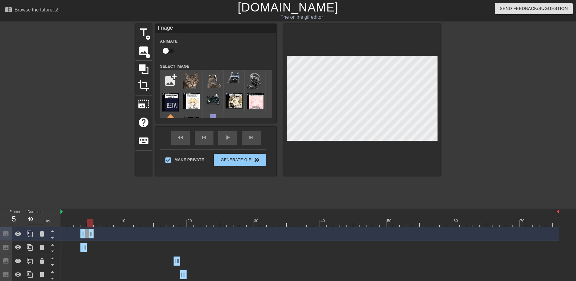
drag, startPoint x: 85, startPoint y: 235, endPoint x: 90, endPoint y: 235, distance: 4.5
drag, startPoint x: 81, startPoint y: 235, endPoint x: 87, endPoint y: 235, distance: 5.2
click at [87, 235] on div "Image drag_handle drag_handle" at bounding box center [310, 234] width 499 height 9
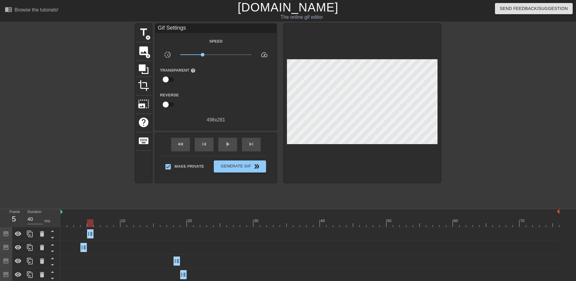
click at [91, 222] on div at bounding box center [90, 224] width 6 height 8
drag, startPoint x: 92, startPoint y: 232, endPoint x: 107, endPoint y: 235, distance: 15.4
click at [32, 234] on icon at bounding box center [29, 234] width 7 height 7
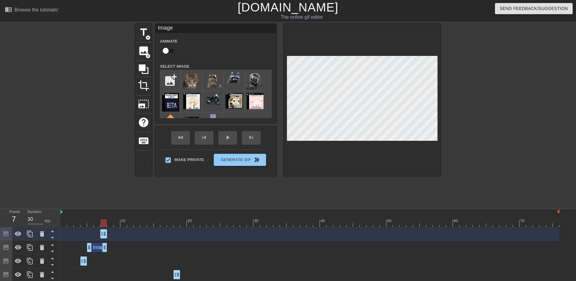
drag, startPoint x: 89, startPoint y: 233, endPoint x: 108, endPoint y: 237, distance: 18.9
click at [108, 237] on div "Image drag_handle drag_handle" at bounding box center [310, 234] width 499 height 9
drag, startPoint x: 104, startPoint y: 235, endPoint x: 110, endPoint y: 236, distance: 5.2
drag, startPoint x: 103, startPoint y: 235, endPoint x: 113, endPoint y: 238, distance: 10.2
click at [332, 216] on div at bounding box center [330, 219] width 7 height 8
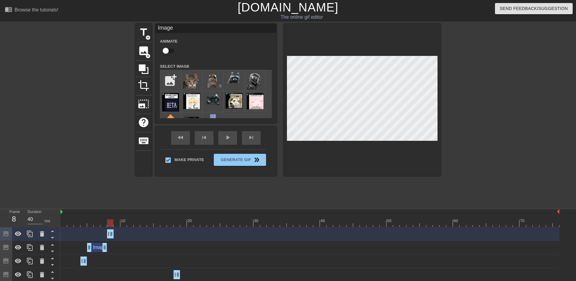
drag, startPoint x: 116, startPoint y: 225, endPoint x: 111, endPoint y: 225, distance: 4.5
click at [111, 225] on div at bounding box center [310, 224] width 499 height 8
drag, startPoint x: 111, startPoint y: 232, endPoint x: 121, endPoint y: 236, distance: 10.0
click at [121, 236] on div "Image drag_handle drag_handle" at bounding box center [310, 234] width 499 height 9
click at [146, 254] on div "Image drag_handle drag_handle" at bounding box center [310, 248] width 499 height 14
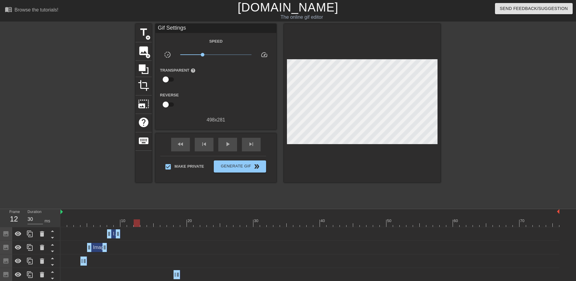
drag, startPoint x: 116, startPoint y: 225, endPoint x: 137, endPoint y: 231, distance: 21.7
click at [145, 53] on span "image" at bounding box center [143, 50] width 11 height 11
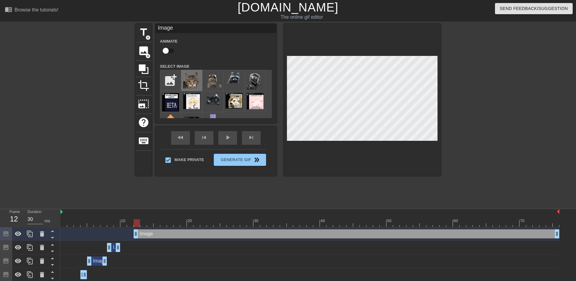
click at [191, 82] on img at bounding box center [191, 80] width 17 height 17
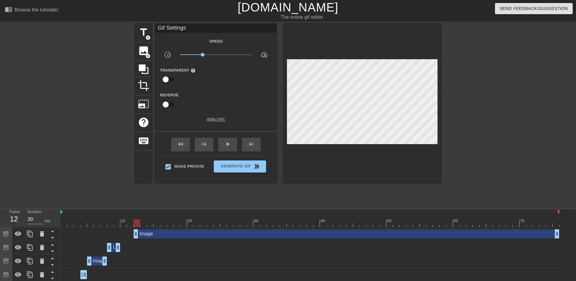
click at [361, 152] on div at bounding box center [362, 103] width 157 height 159
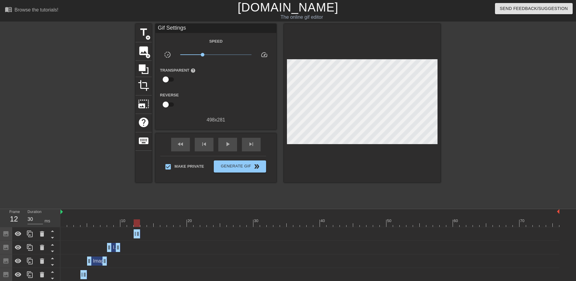
drag, startPoint x: 557, startPoint y: 236, endPoint x: 140, endPoint y: 234, distance: 417.0
click at [140, 234] on div "Image drag_handle drag_handle" at bounding box center [310, 234] width 499 height 9
drag, startPoint x: 127, startPoint y: 224, endPoint x: 6, endPoint y: 226, distance: 121.1
drag, startPoint x: 150, startPoint y: 223, endPoint x: 139, endPoint y: 228, distance: 12.6
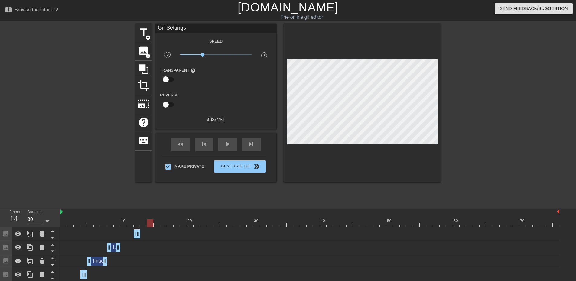
click at [42, 235] on icon at bounding box center [42, 234] width 4 height 5
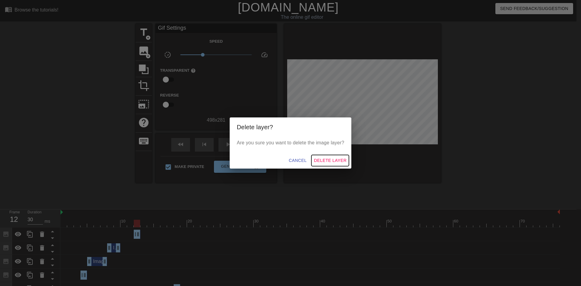
drag, startPoint x: 332, startPoint y: 160, endPoint x: 325, endPoint y: 165, distance: 8.4
click at [332, 160] on span "Delete Layer" at bounding box center [330, 161] width 33 height 8
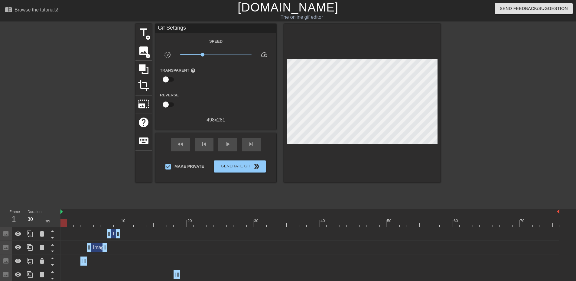
drag, startPoint x: 91, startPoint y: 218, endPoint x: 34, endPoint y: 222, distance: 57.6
drag, startPoint x: 119, startPoint y: 224, endPoint x: 398, endPoint y: 225, distance: 278.4
click at [398, 225] on div at bounding box center [310, 224] width 499 height 8
drag, startPoint x: 388, startPoint y: 224, endPoint x: 394, endPoint y: 222, distance: 6.4
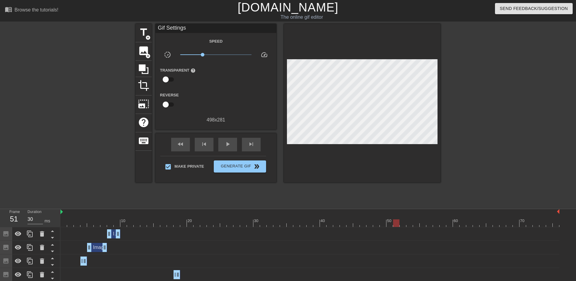
click at [394, 222] on div at bounding box center [310, 224] width 499 height 8
click at [143, 51] on span "image" at bounding box center [143, 50] width 11 height 11
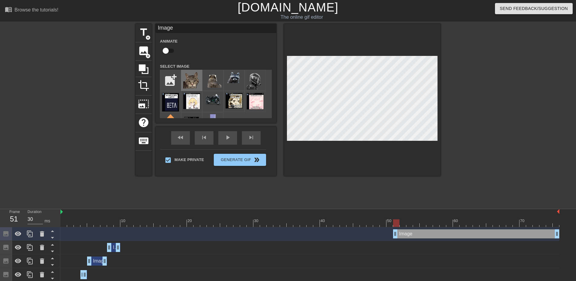
click at [196, 81] on img at bounding box center [191, 80] width 17 height 17
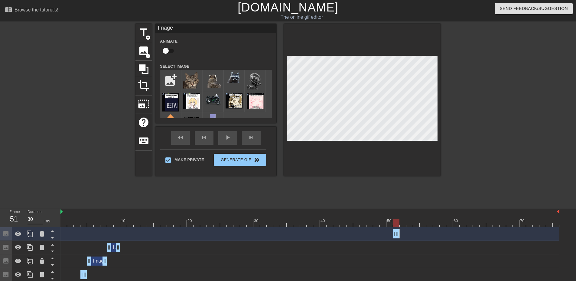
drag, startPoint x: 558, startPoint y: 233, endPoint x: 392, endPoint y: 232, distance: 165.8
click at [387, 231] on div "Image drag_handle drag_handle" at bounding box center [310, 234] width 499 height 9
click at [426, 259] on div "Image drag_handle drag_handle" at bounding box center [310, 261] width 499 height 9
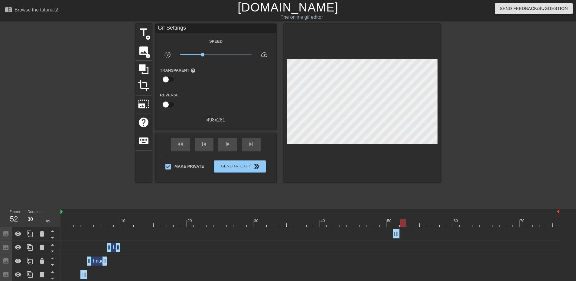
click at [400, 222] on div at bounding box center [403, 224] width 6 height 8
click at [402, 234] on div "Image drag_handle drag_handle" at bounding box center [310, 234] width 499 height 9
drag, startPoint x: 401, startPoint y: 221, endPoint x: 397, endPoint y: 222, distance: 3.8
click at [397, 222] on div at bounding box center [310, 224] width 499 height 8
click at [28, 232] on icon at bounding box center [29, 234] width 7 height 7
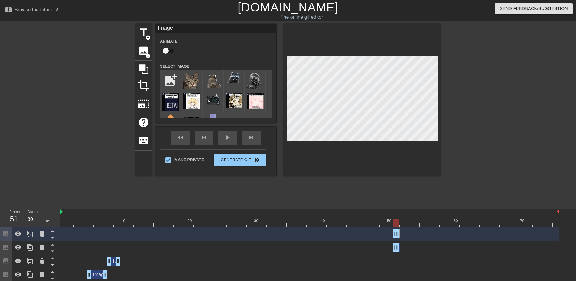
click at [400, 235] on div "Image drag_handle drag_handle" at bounding box center [310, 234] width 499 height 9
click at [399, 235] on div "Image drag_handle drag_handle" at bounding box center [310, 234] width 499 height 9
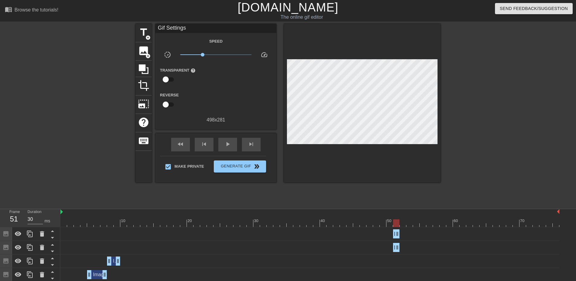
drag, startPoint x: 398, startPoint y: 235, endPoint x: 402, endPoint y: 236, distance: 4.6
drag, startPoint x: 398, startPoint y: 235, endPoint x: 406, endPoint y: 235, distance: 8.8
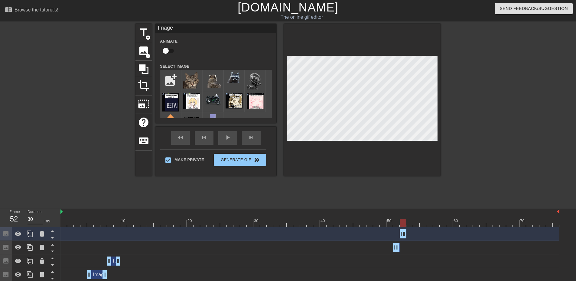
click at [403, 225] on div at bounding box center [403, 224] width 6 height 8
drag, startPoint x: 406, startPoint y: 233, endPoint x: 432, endPoint y: 234, distance: 26.0
click at [433, 234] on div "Image drag_handle drag_handle" at bounding box center [310, 234] width 499 height 9
drag, startPoint x: 404, startPoint y: 222, endPoint x: 431, endPoint y: 224, distance: 26.4
click at [431, 224] on div at bounding box center [310, 224] width 499 height 8
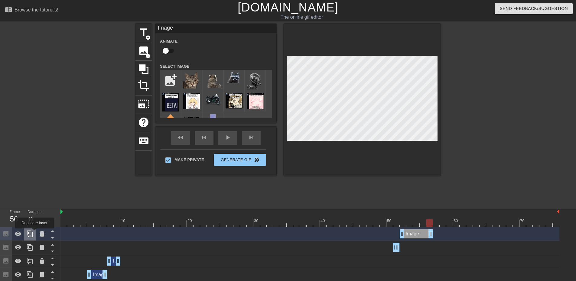
click at [34, 235] on div at bounding box center [30, 234] width 12 height 13
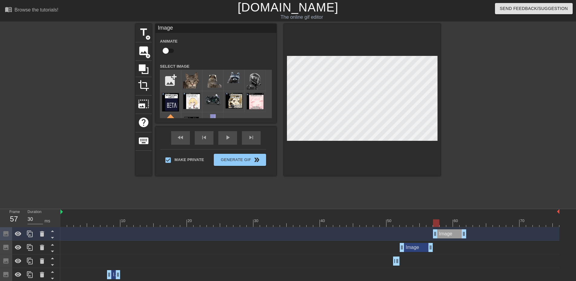
drag, startPoint x: 424, startPoint y: 235, endPoint x: 455, endPoint y: 233, distance: 31.2
click at [455, 233] on div "Image drag_handle drag_handle" at bounding box center [449, 234] width 33 height 9
drag, startPoint x: 436, startPoint y: 224, endPoint x: 448, endPoint y: 224, distance: 12.1
click at [448, 224] on div at bounding box center [450, 224] width 6 height 8
drag, startPoint x: 464, startPoint y: 238, endPoint x: 452, endPoint y: 236, distance: 12.8
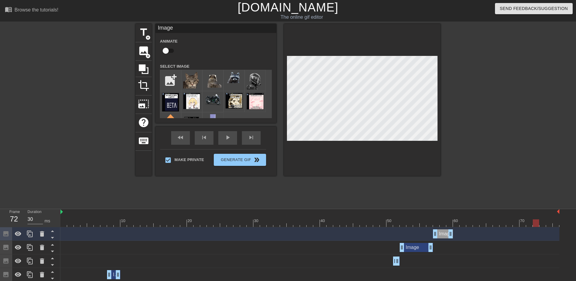
type input "40"
drag, startPoint x: 449, startPoint y: 222, endPoint x: 564, endPoint y: 232, distance: 115.1
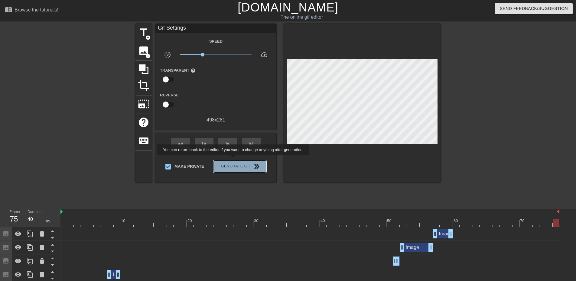
click at [234, 161] on button "Generate Gif double_arrow" at bounding box center [240, 167] width 52 height 12
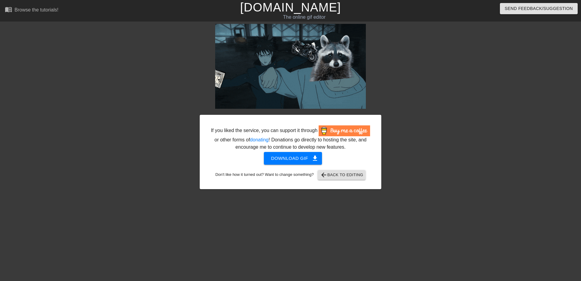
click at [279, 11] on link "[DOMAIN_NAME]" at bounding box center [290, 7] width 101 height 13
